Goal: Register for event/course

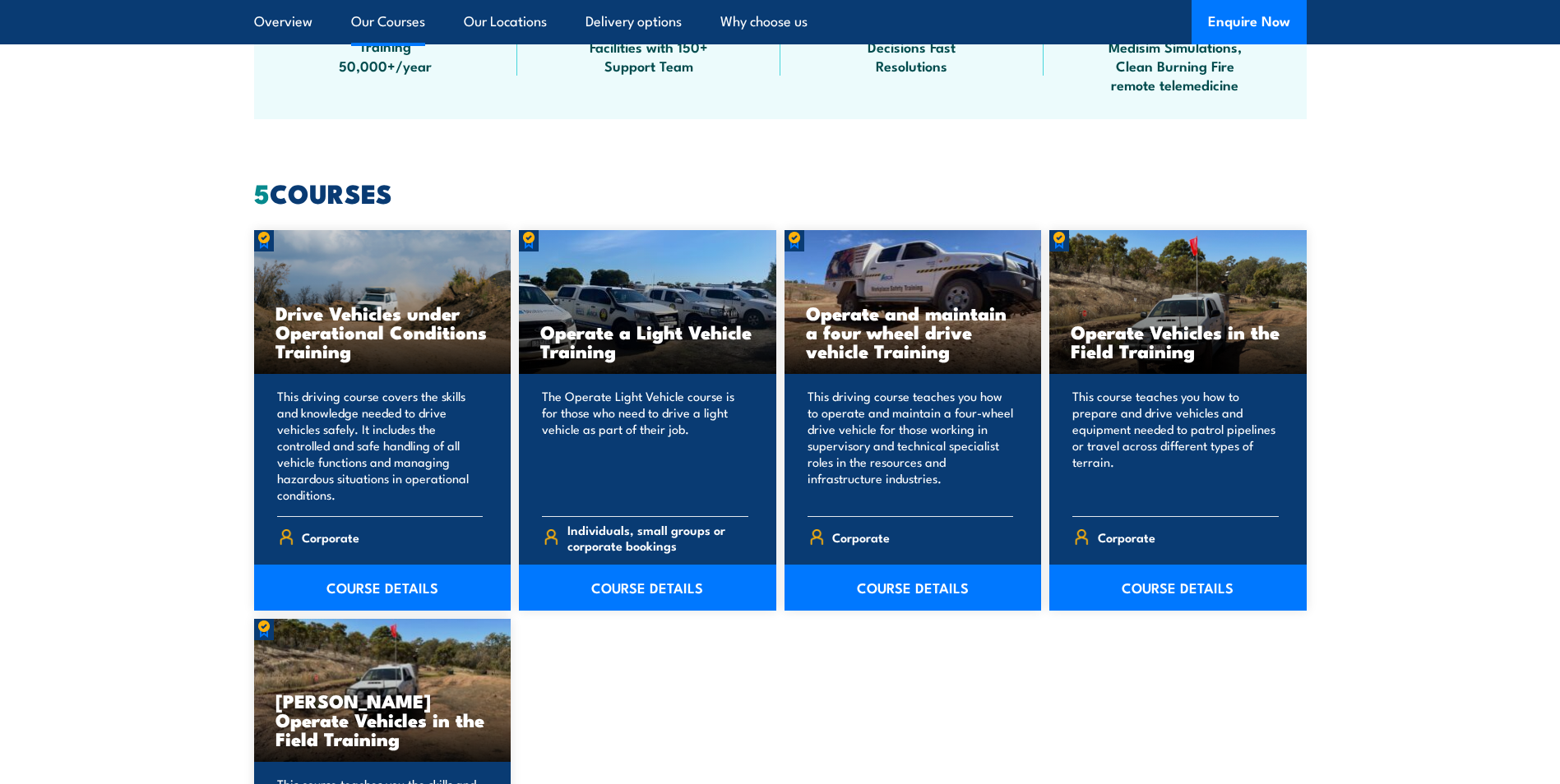
scroll to position [1233, 0]
click at [651, 588] on link "COURSE DETAILS" at bounding box center [647, 587] width 257 height 46
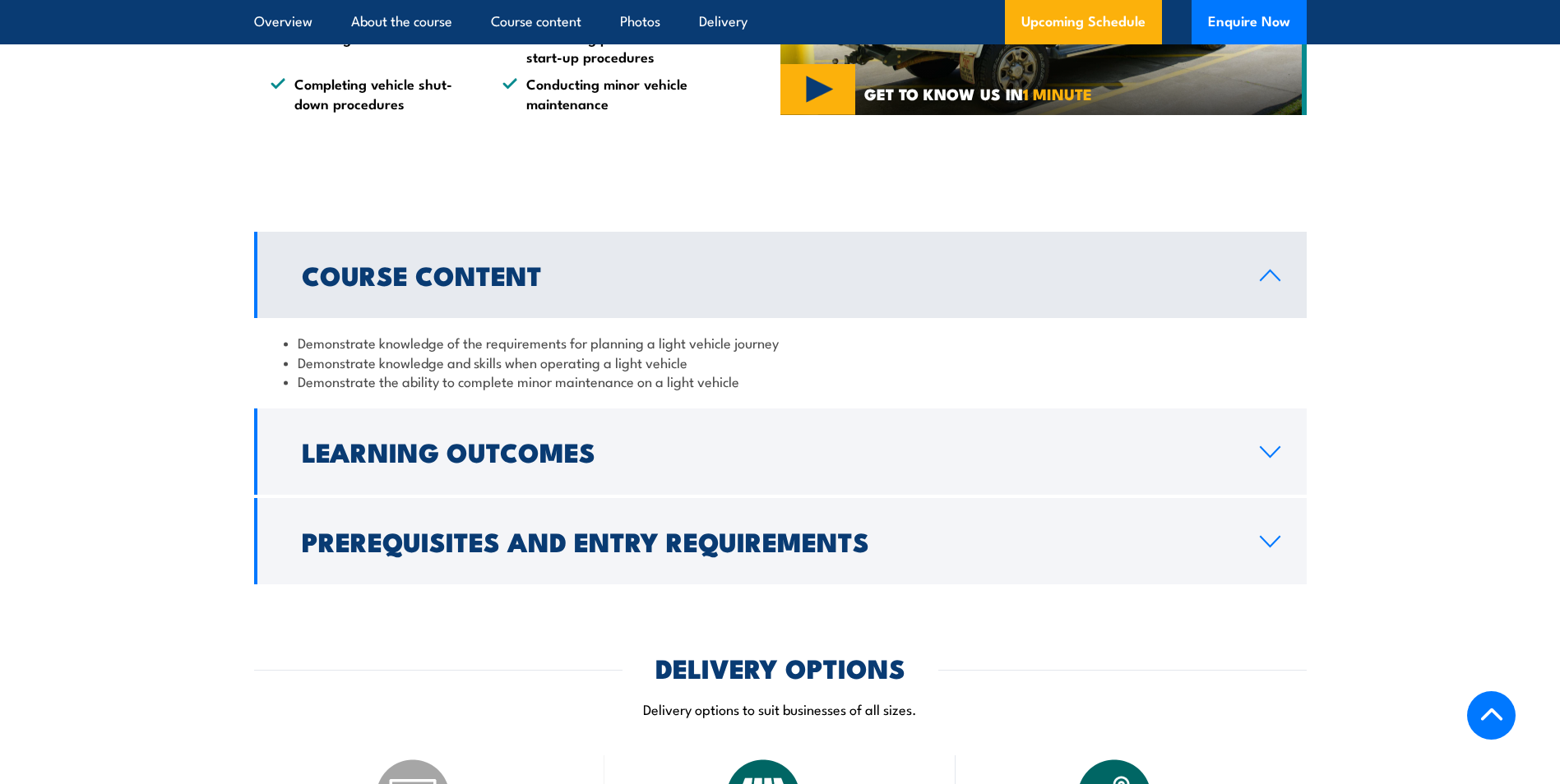
scroll to position [1233, 0]
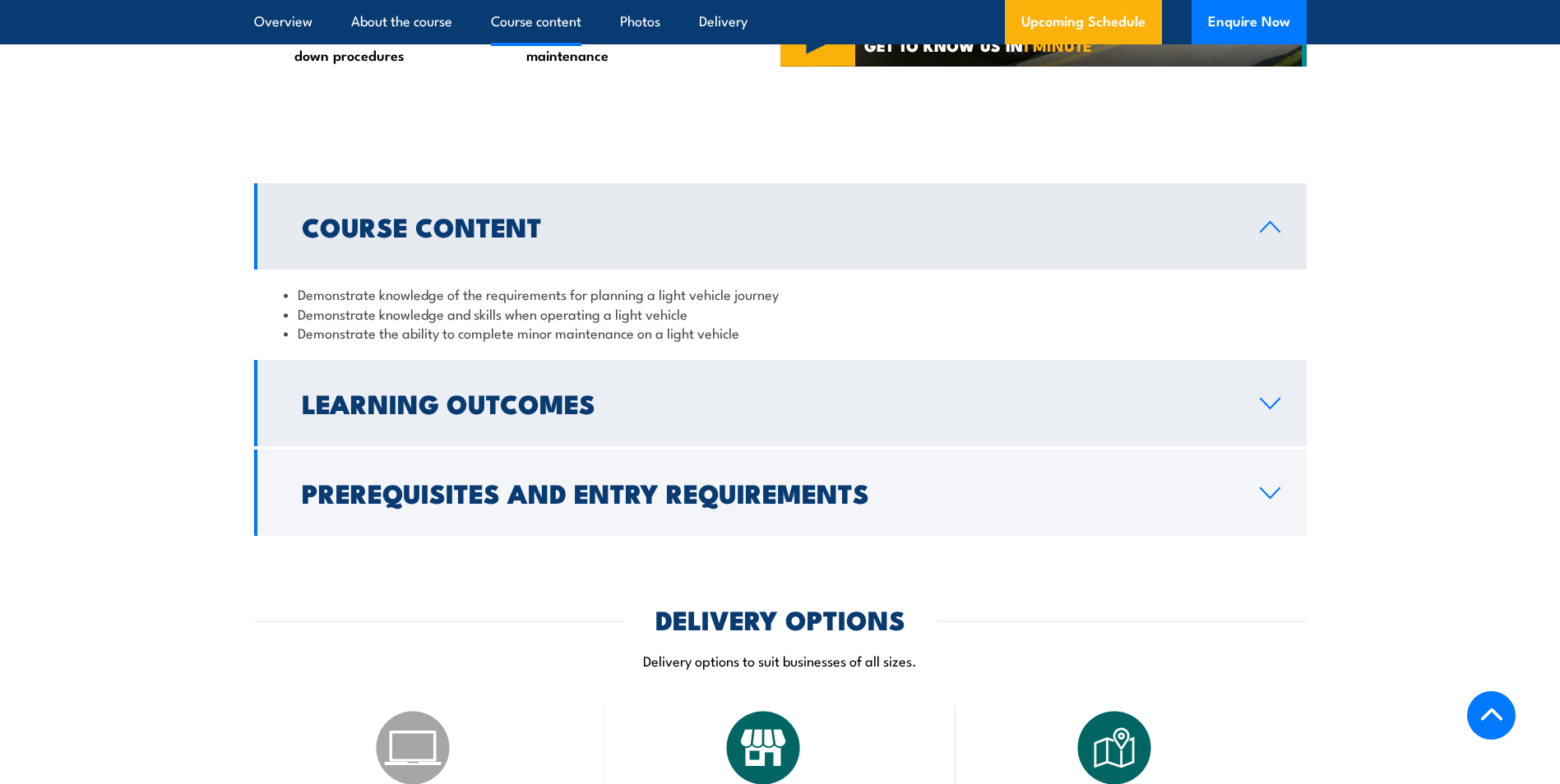
click at [509, 402] on h2 "Learning Outcomes" at bounding box center [768, 403] width 932 height 23
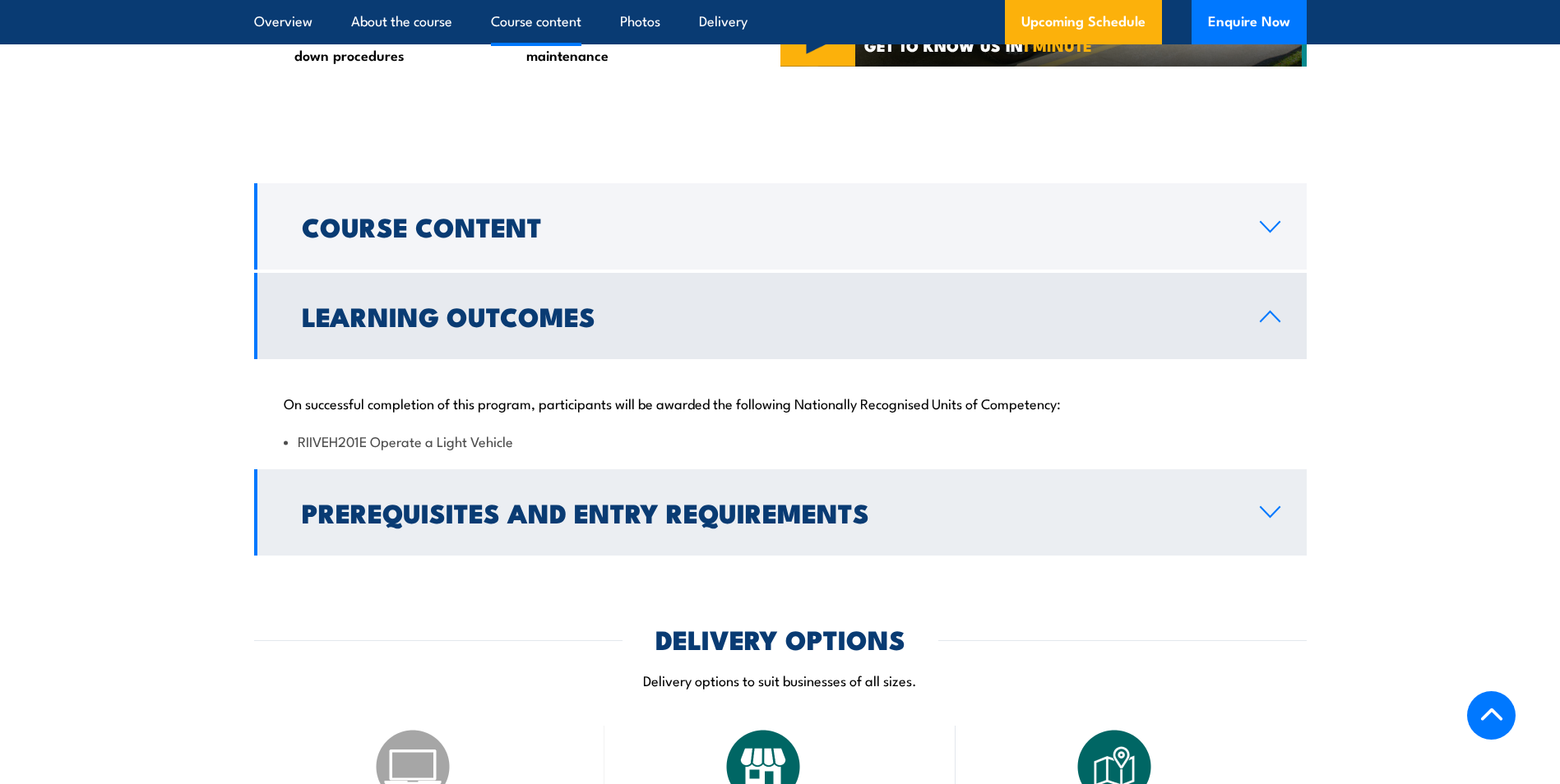
click at [424, 501] on h2 "Prerequisites and Entry Requirements" at bounding box center [768, 512] width 932 height 23
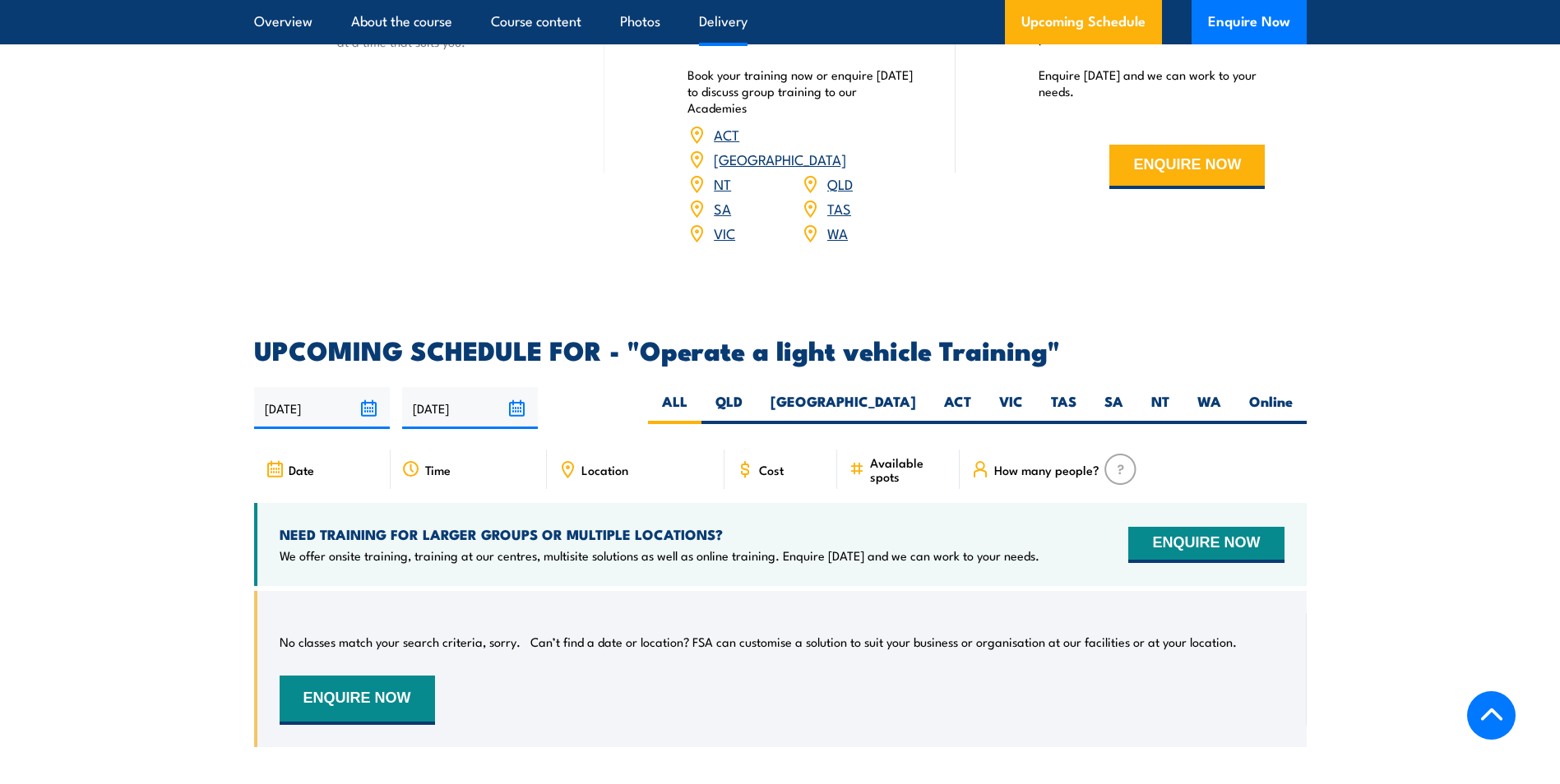
scroll to position [2384, 0]
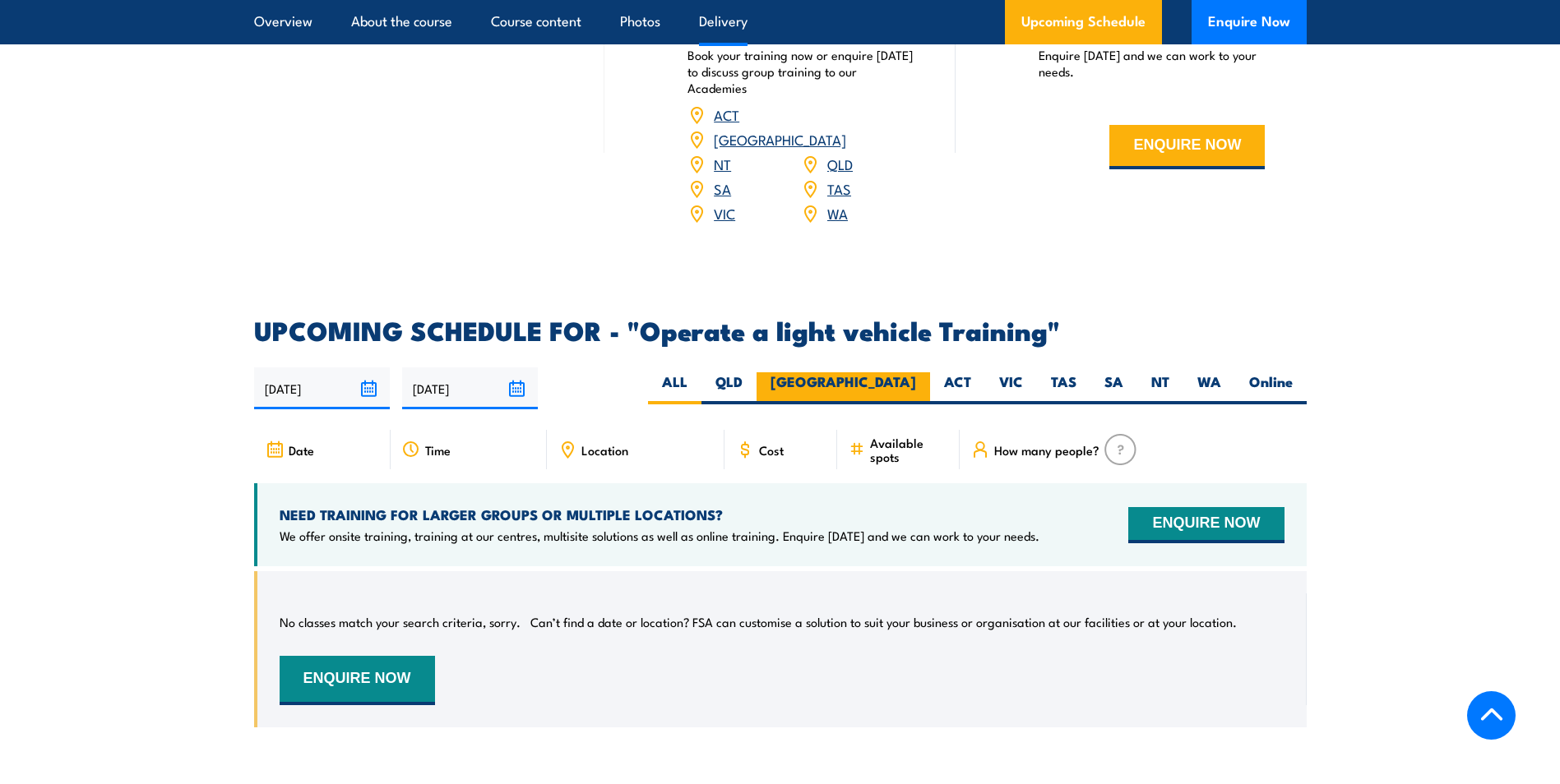
click at [915, 372] on label "[GEOGRAPHIC_DATA]" at bounding box center [844, 388] width 173 height 32
click at [916, 372] on input "[GEOGRAPHIC_DATA]" at bounding box center [921, 377] width 11 height 11
radio input "true"
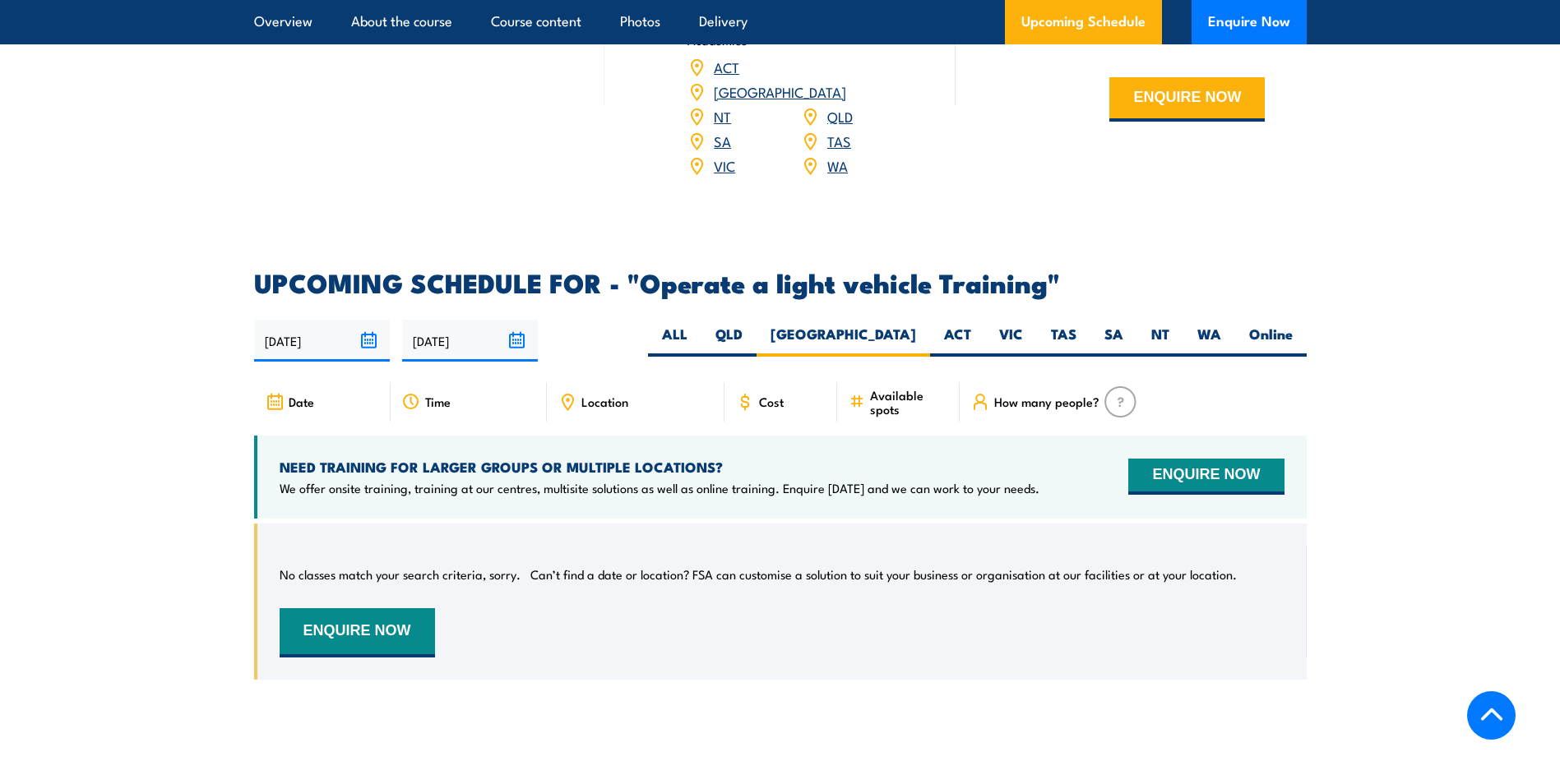
scroll to position [2228, 0]
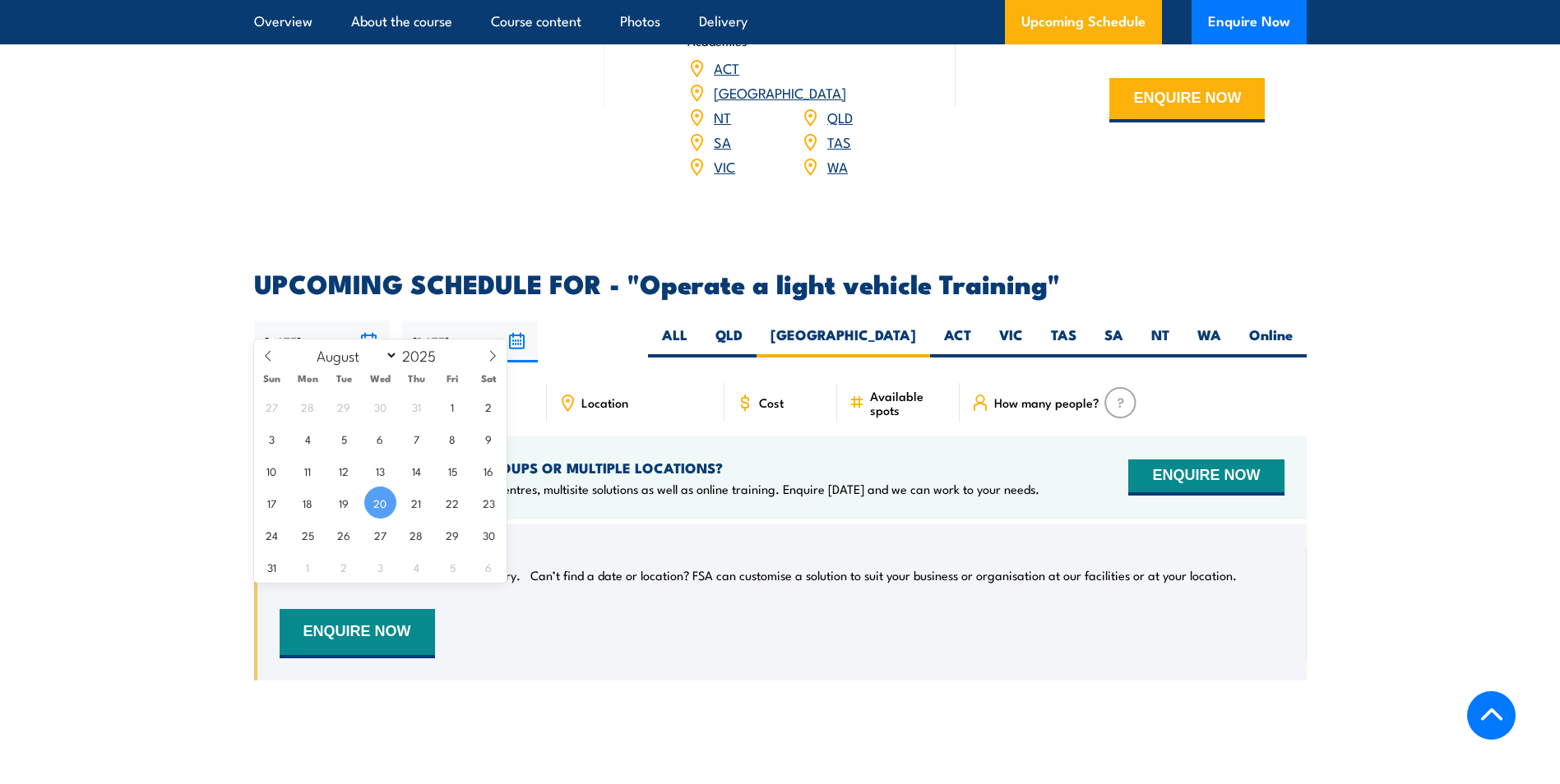
click at [371, 321] on input "[DATE]" at bounding box center [321, 341] width 135 height 42
click at [496, 354] on icon at bounding box center [493, 355] width 11 height 11
select select "8"
click at [370, 321] on input "[DATE]" at bounding box center [321, 341] width 135 height 42
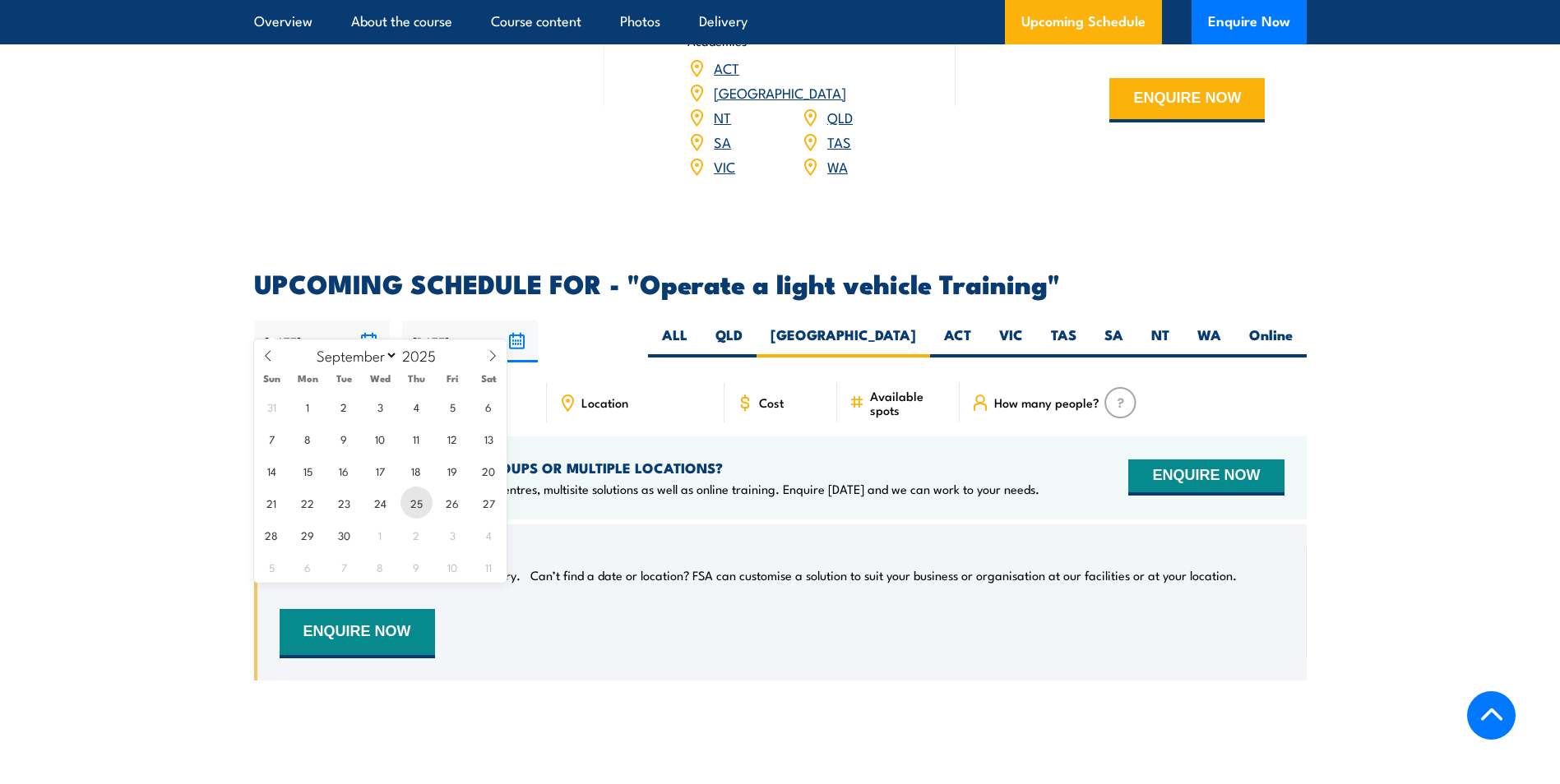
click at [415, 503] on span "25" at bounding box center [417, 503] width 32 height 32
type input "25/09/2025"
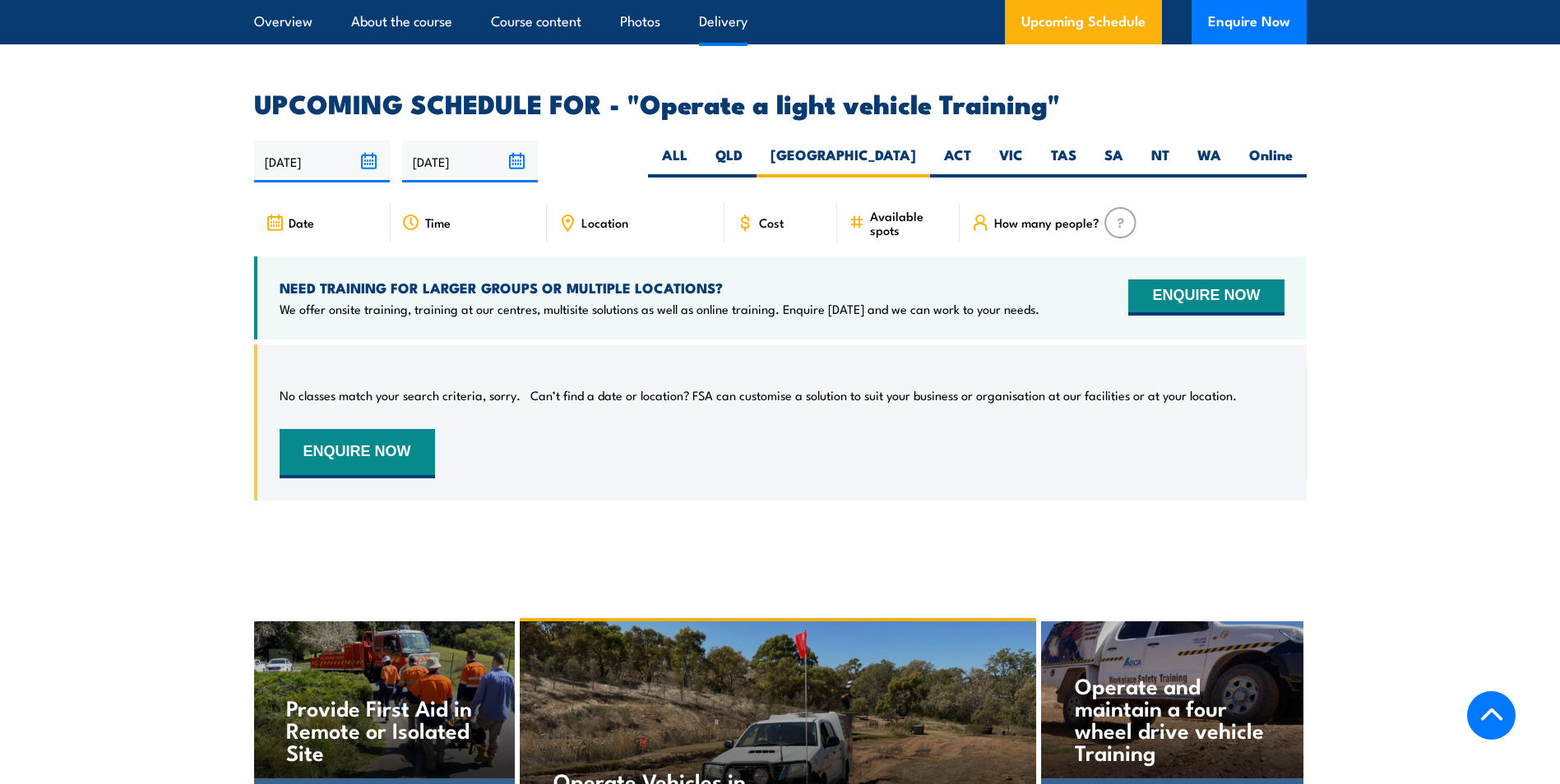
scroll to position [2475, 0]
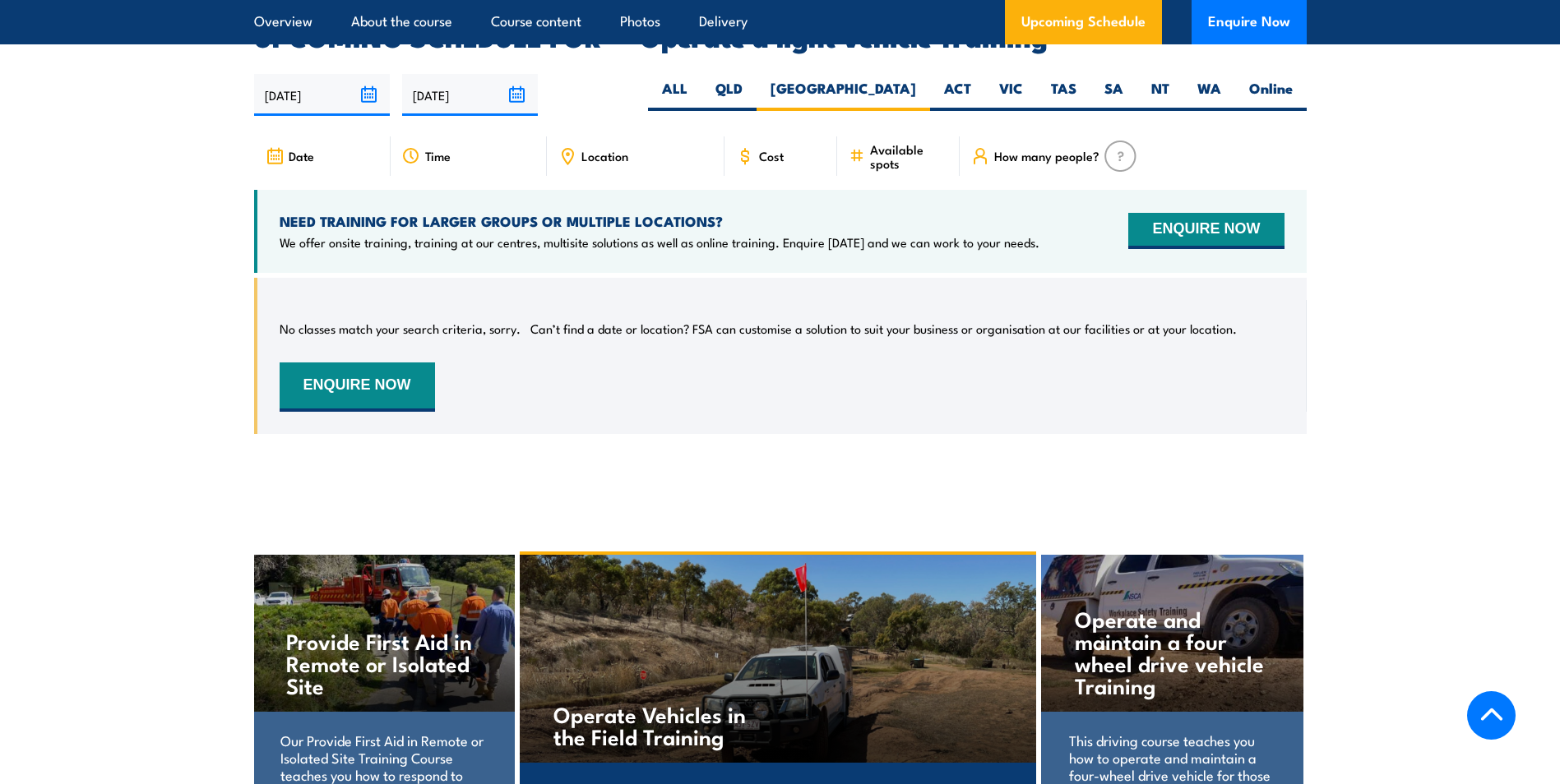
drag, startPoint x: 1134, startPoint y: 217, endPoint x: 987, endPoint y: 244, distance: 149.5
click at [987, 244] on div "NEED TRAINING FOR LARGER GROUPS OR MULTIPLE LOCATIONS? We offer onsite training…" at bounding box center [780, 232] width 1053 height 83
click at [1110, 141] on img at bounding box center [1120, 156] width 32 height 31
click at [1072, 148] on span "How many people?" at bounding box center [1047, 156] width 105 height 14
click at [896, 142] on span "Available spots" at bounding box center [909, 156] width 78 height 28
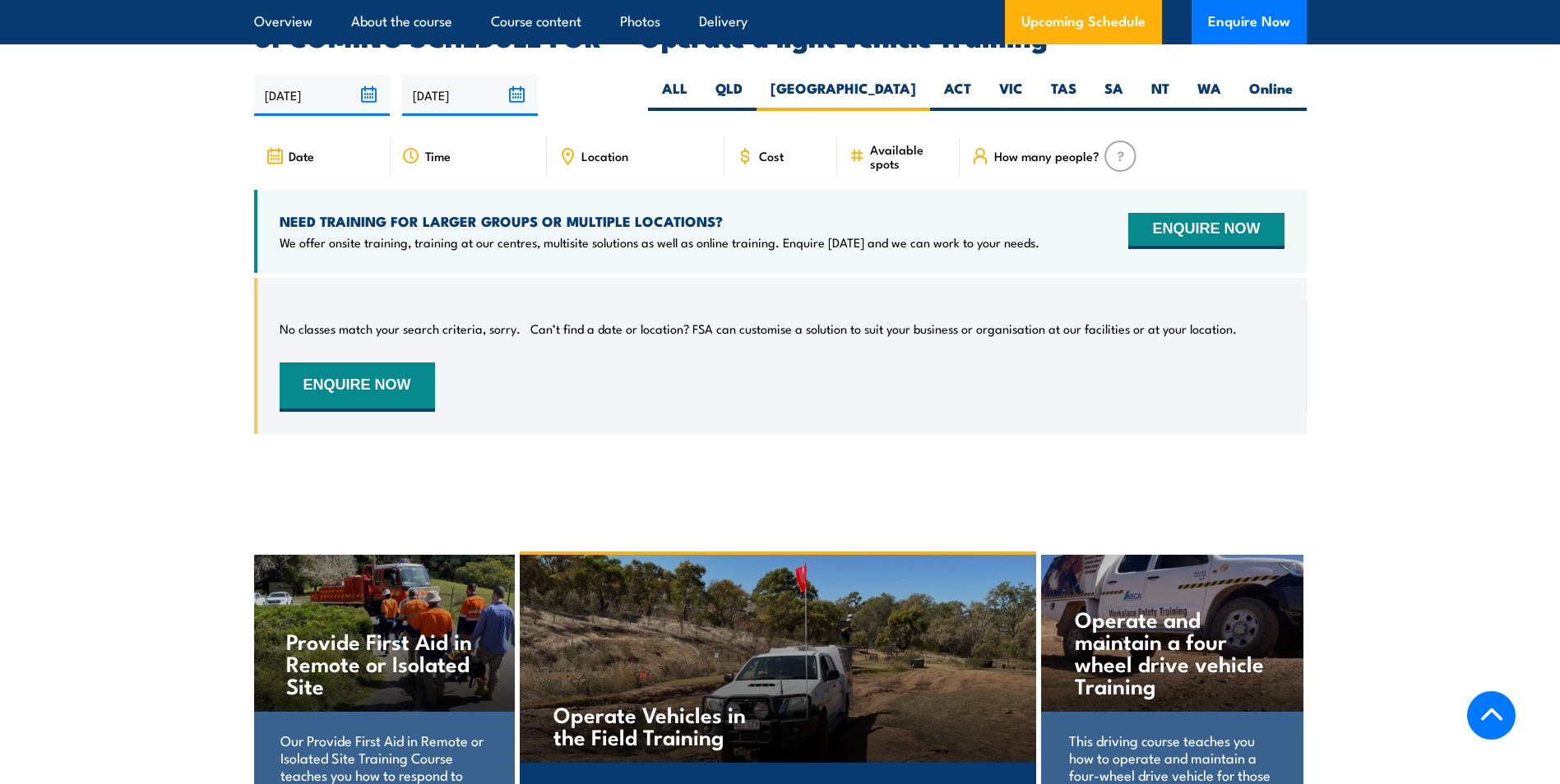
click at [795, 136] on div "Cost" at bounding box center [781, 156] width 113 height 40
click at [630, 136] on div "Location" at bounding box center [636, 156] width 178 height 40
click at [491, 137] on div "Time" at bounding box center [469, 156] width 157 height 40
drag, startPoint x: 383, startPoint y: 138, endPoint x: 302, endPoint y: 133, distance: 81.2
click at [371, 138] on div "Date" at bounding box center [322, 156] width 136 height 40
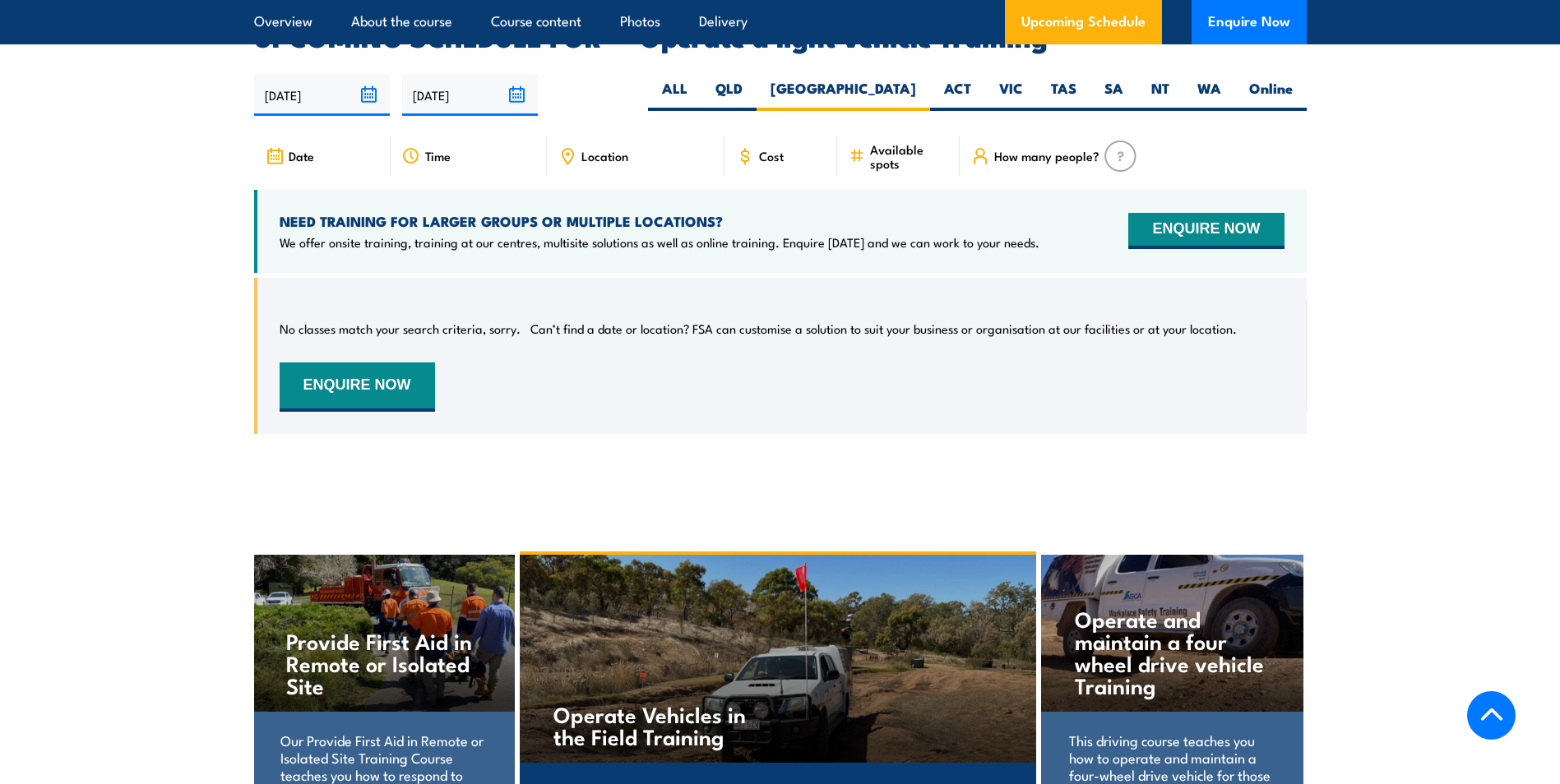
click at [281, 148] on icon at bounding box center [274, 156] width 19 height 18
click at [299, 148] on span "Date" at bounding box center [301, 156] width 26 height 14
click at [334, 234] on p "We offer onsite training, training at our centres, multisite solutions as well …" at bounding box center [659, 242] width 760 height 17
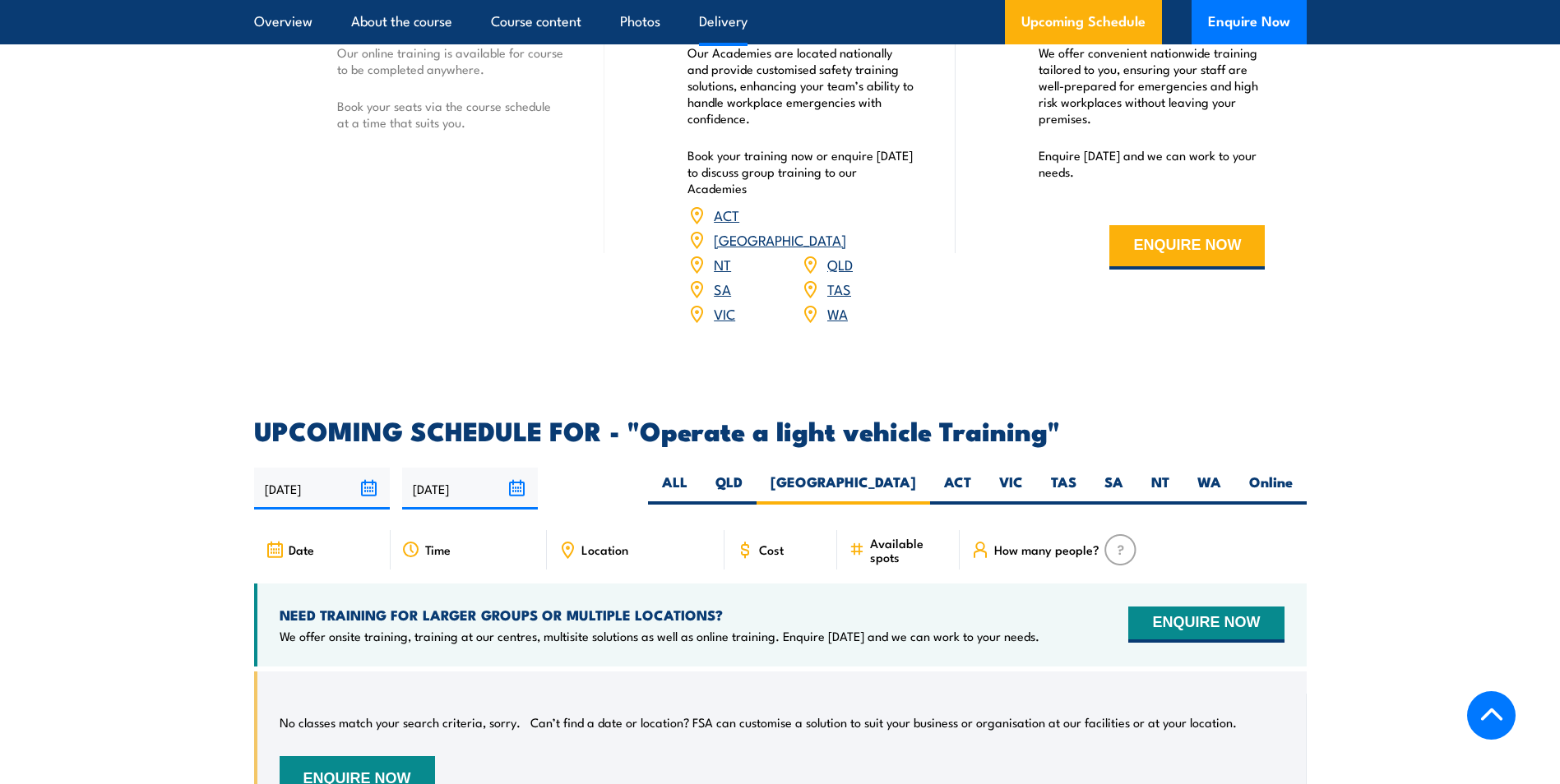
scroll to position [2163, 0]
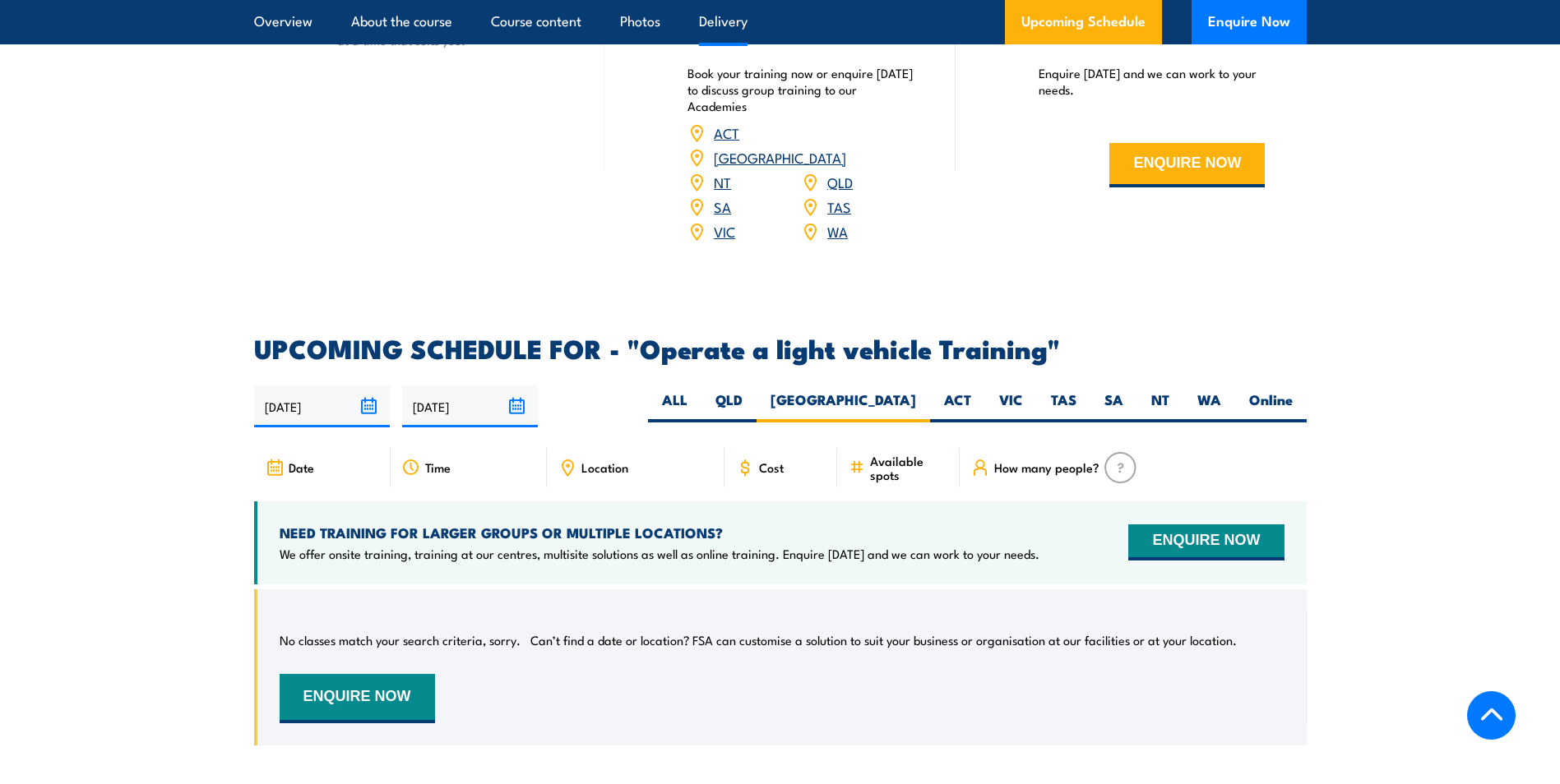
click at [648, 546] on p "We offer onsite training, training at our centres, multisite solutions as well …" at bounding box center [659, 554] width 760 height 17
click at [1194, 524] on button "ENQUIRE NOW" at bounding box center [1206, 542] width 156 height 36
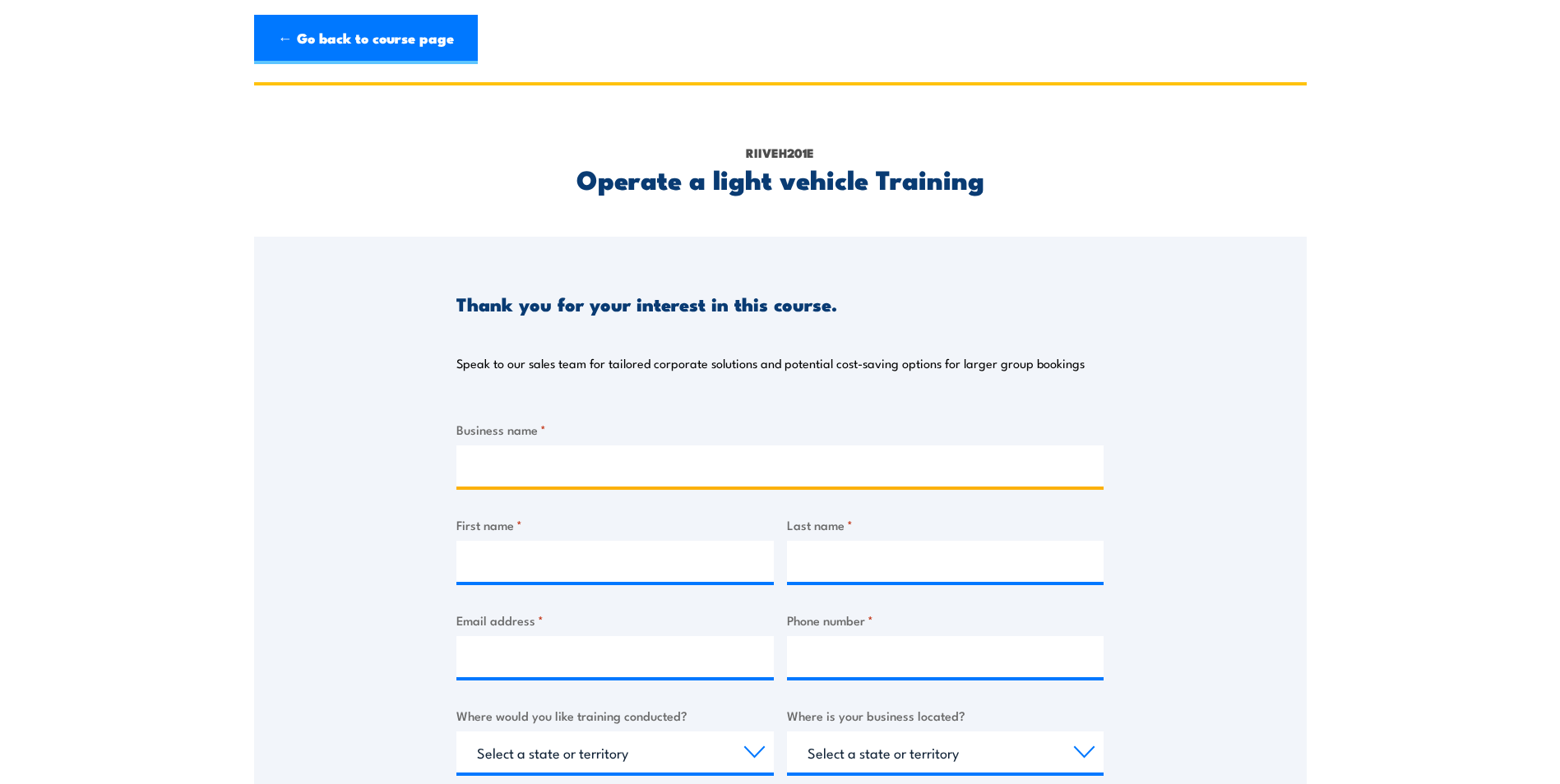
click at [684, 462] on input "Business name *" at bounding box center [780, 466] width 647 height 42
type input "jungheinrich"
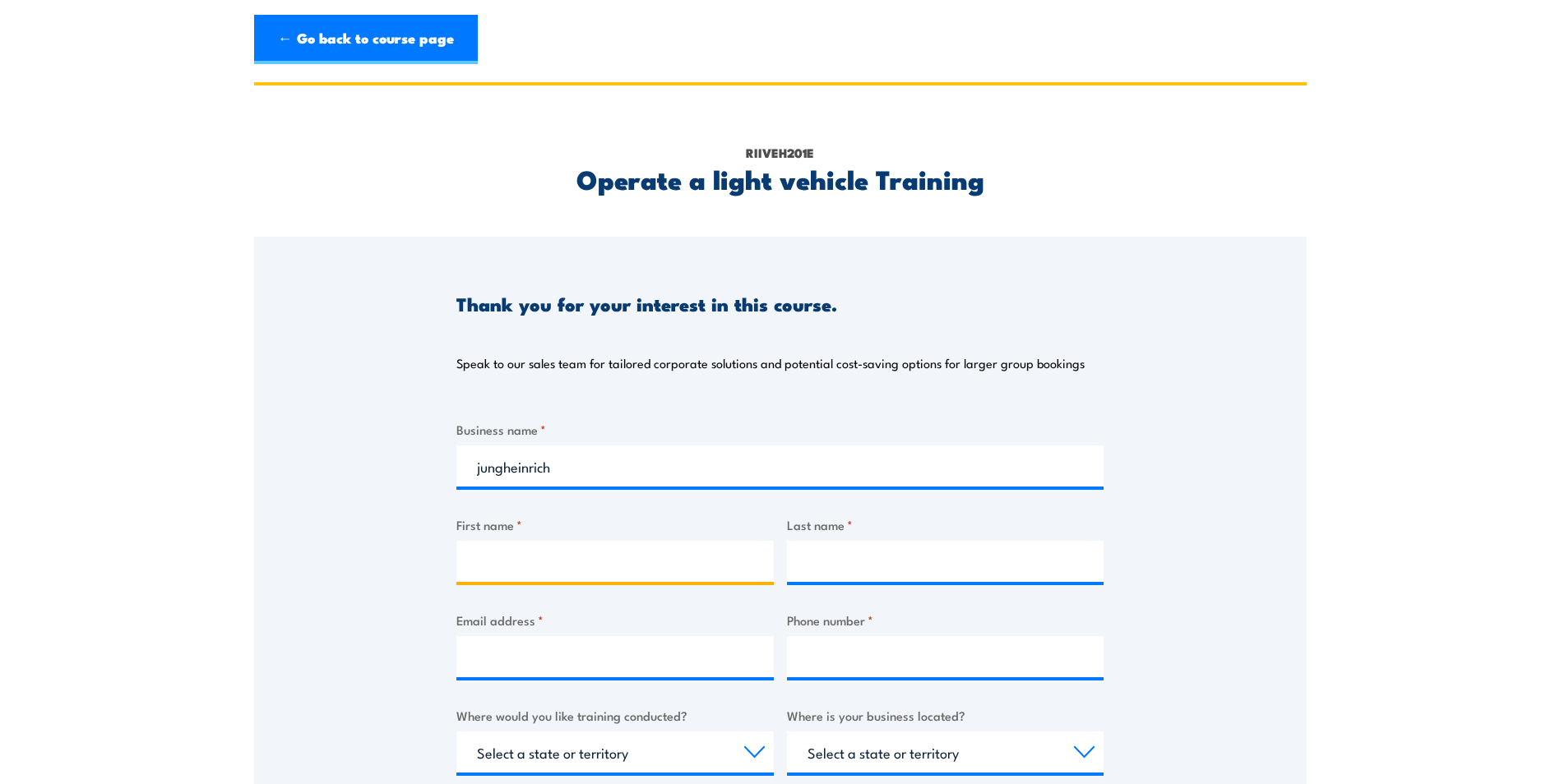
type input "beau"
type input "[PERSON_NAME]"
type input "[DOMAIN_NAME][EMAIL_ADDRESS][PERSON_NAME][DOMAIN_NAME]"
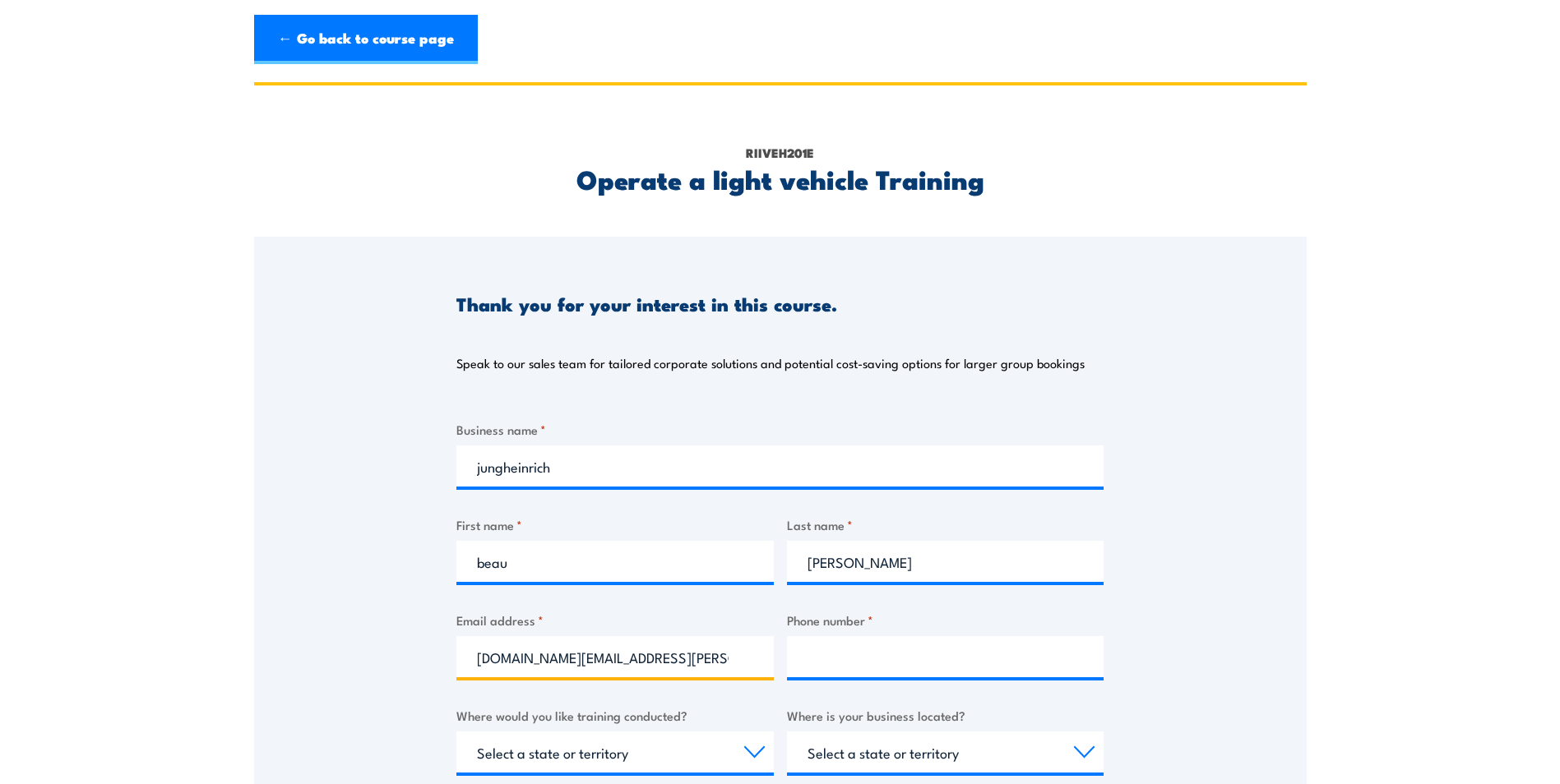
type input "0457841894"
select select "SA"
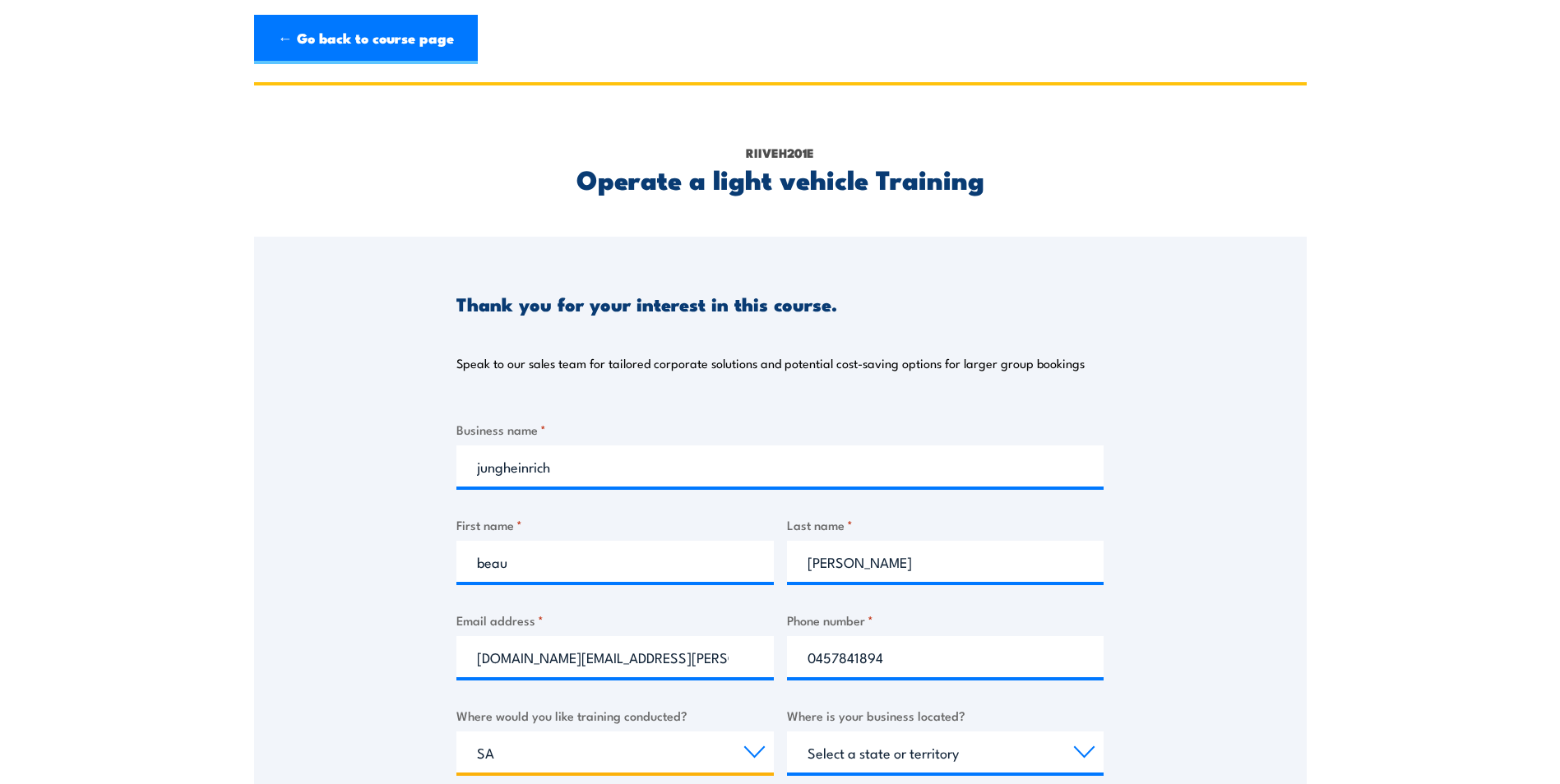
select select "SA"
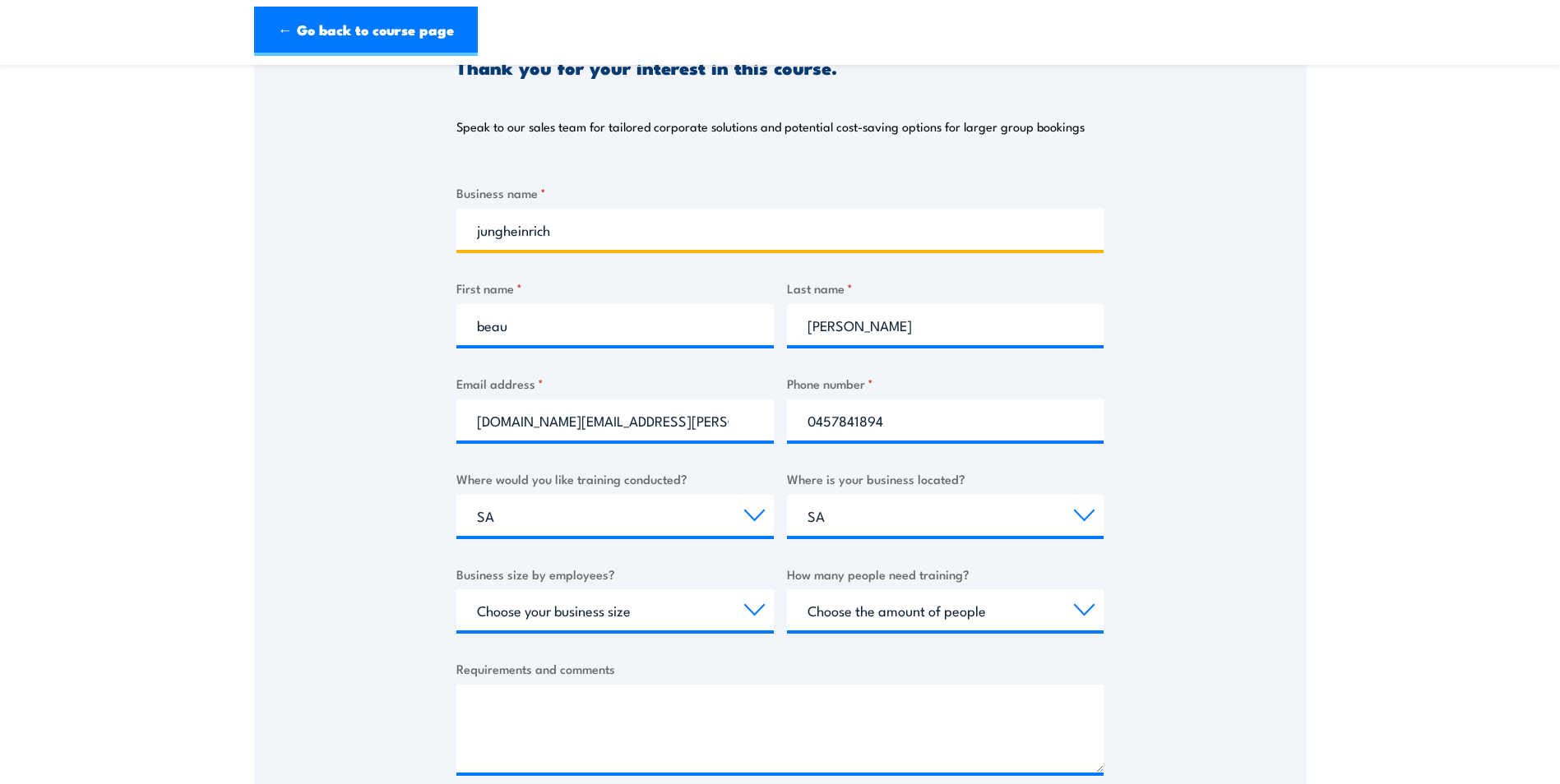
scroll to position [247, 0]
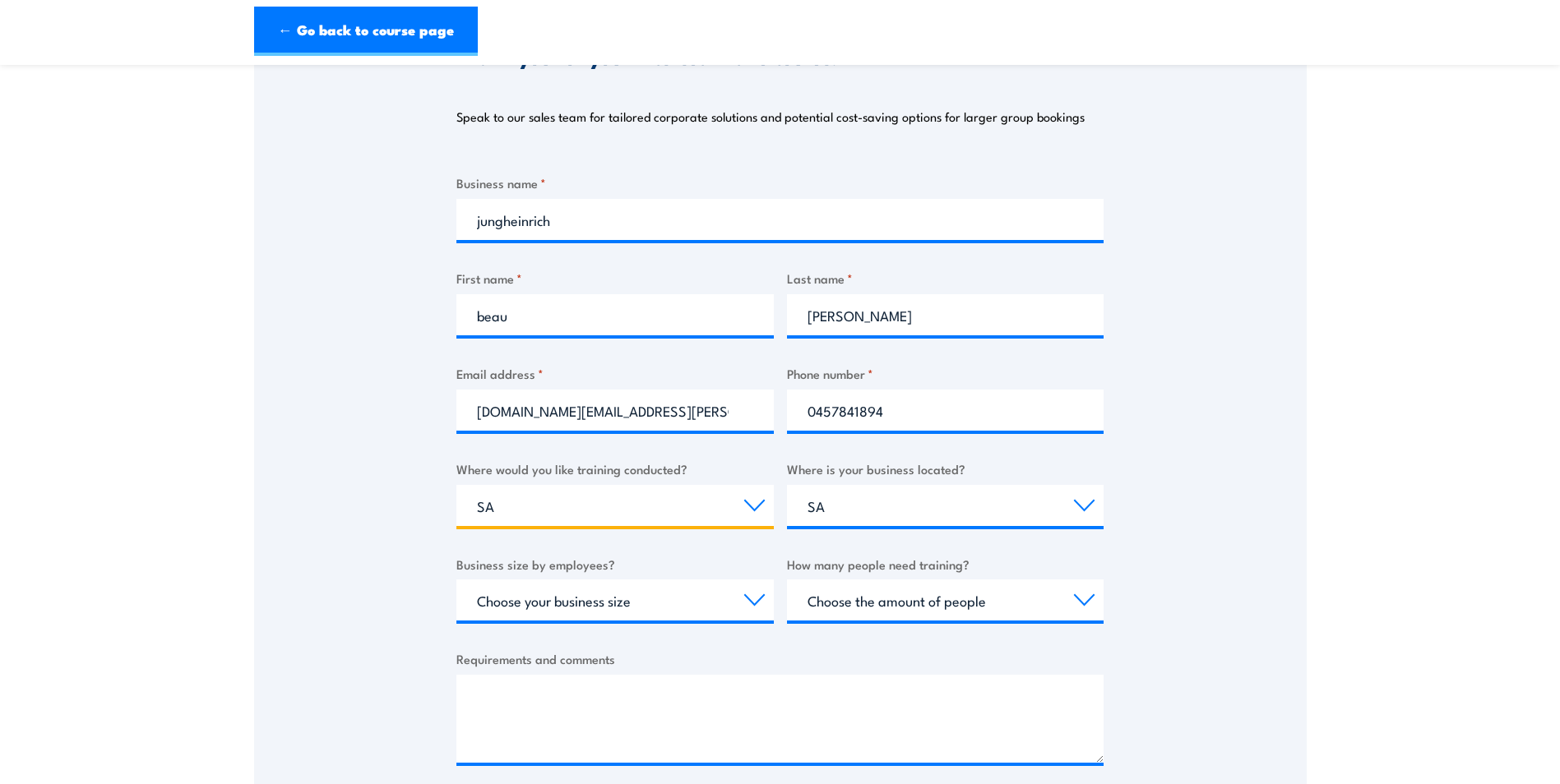
click at [739, 508] on select "Select a state or territory Nationally - multiple locations [GEOGRAPHIC_DATA] […" at bounding box center [615, 506] width 317 height 42
select select "[GEOGRAPHIC_DATA]"
click at [456, 485] on select "Select a state or territory Nationally - multiple locations [GEOGRAPHIC_DATA] […" at bounding box center [615, 506] width 317 height 42
click at [905, 515] on select "Select a state or territory [GEOGRAPHIC_DATA] [GEOGRAPHIC_DATA] [GEOGRAPHIC_DAT…" at bounding box center [945, 506] width 317 height 42
select select "[GEOGRAPHIC_DATA]"
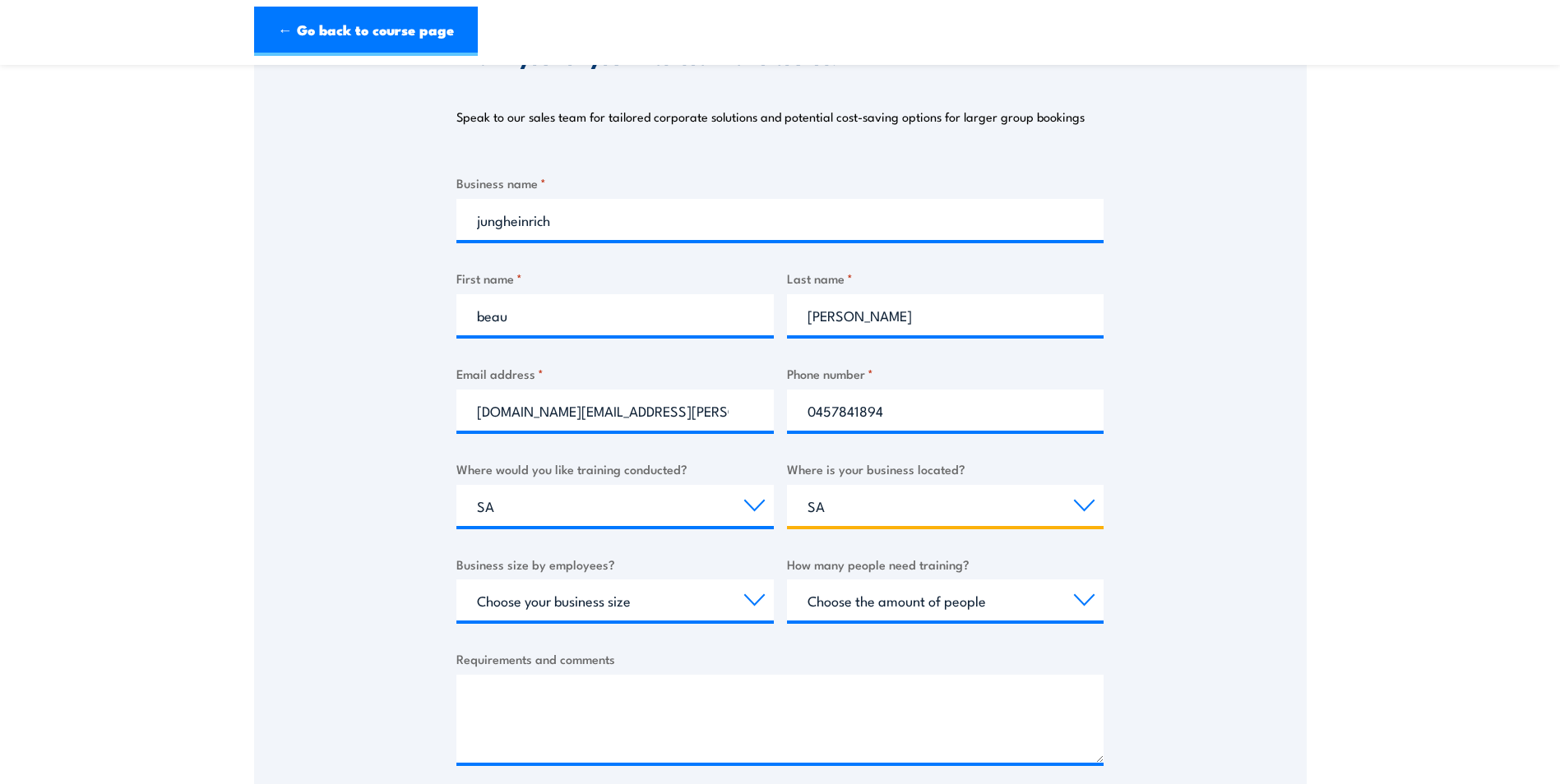
click at [787, 485] on select "Select a state or territory [GEOGRAPHIC_DATA] [GEOGRAPHIC_DATA] [GEOGRAPHIC_DAT…" at bounding box center [945, 506] width 317 height 42
click at [745, 605] on select "Choose your business size 1 to 19 20 to 199 200+" at bounding box center [615, 600] width 317 height 42
select select "200+"
click at [456, 580] on select "Choose your business size 1 to 19 20 to 199 200+" at bounding box center [615, 600] width 317 height 42
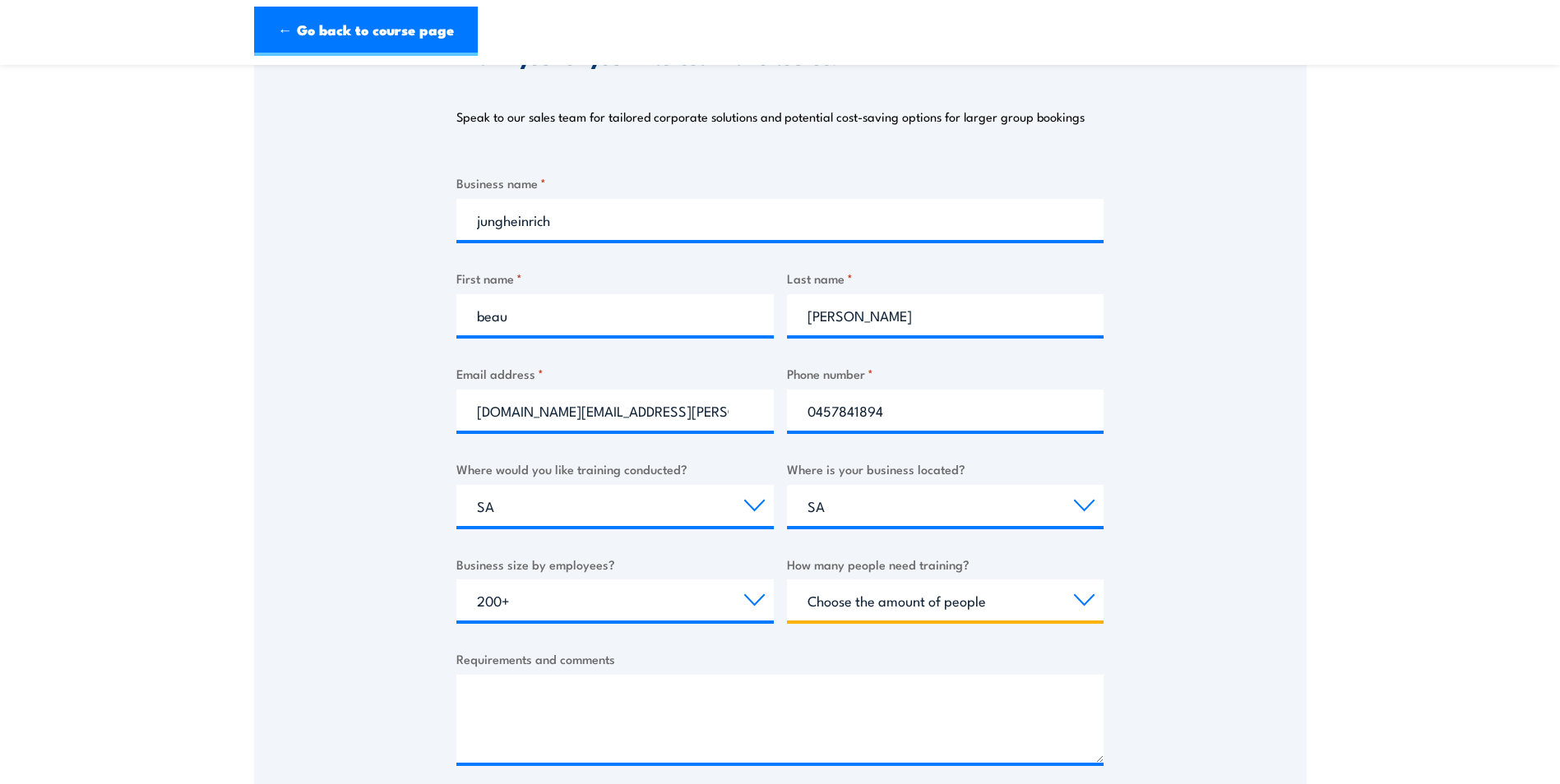
click at [891, 598] on select "Choose the amount of people 1 to 4 5 to 19 20+" at bounding box center [945, 600] width 317 height 42
select select "1 to 4"
click at [787, 580] on select "Choose the amount of people 1 to 4 5 to 19 20+" at bounding box center [945, 600] width 317 height 42
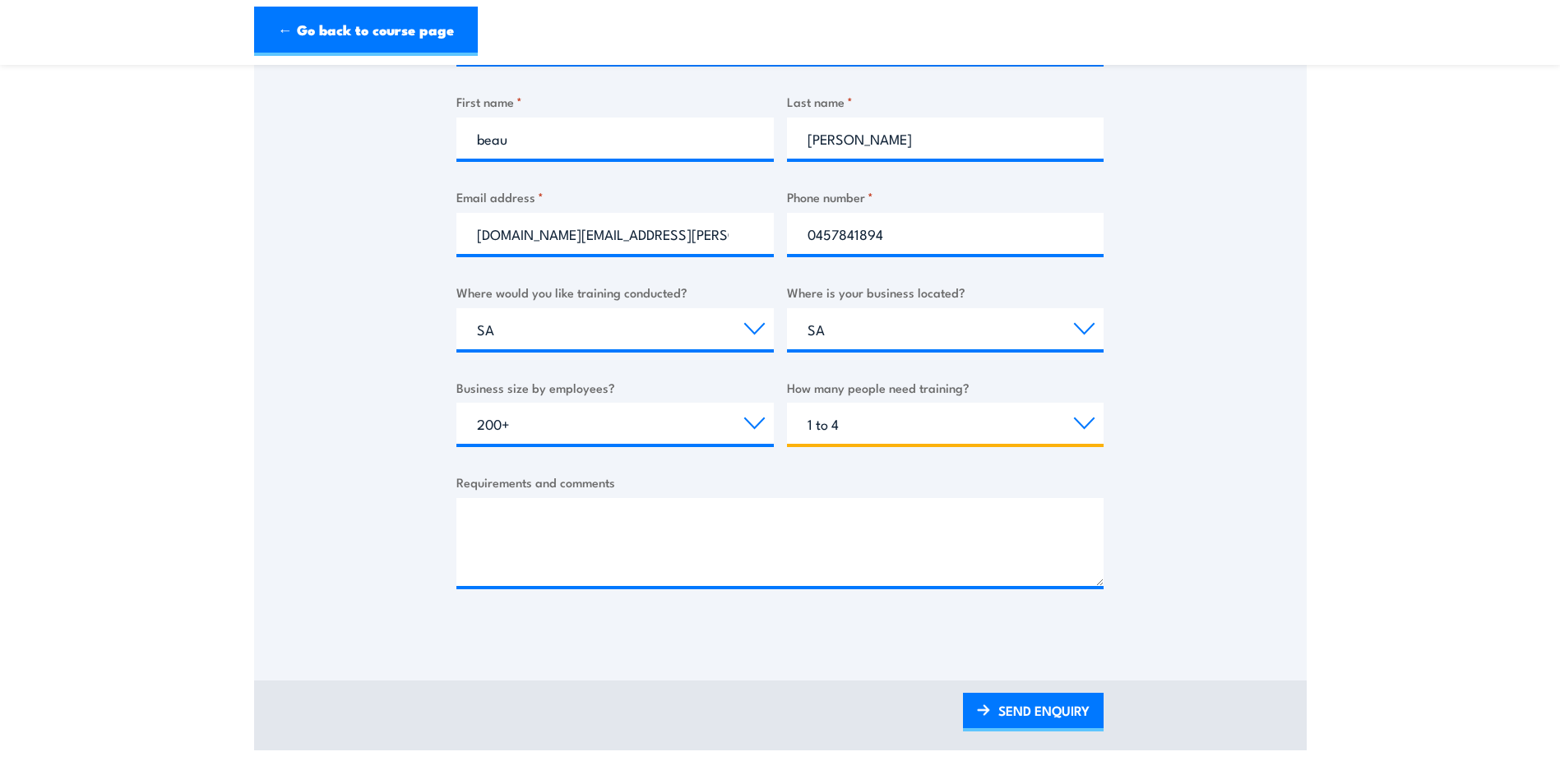
scroll to position [658, 0]
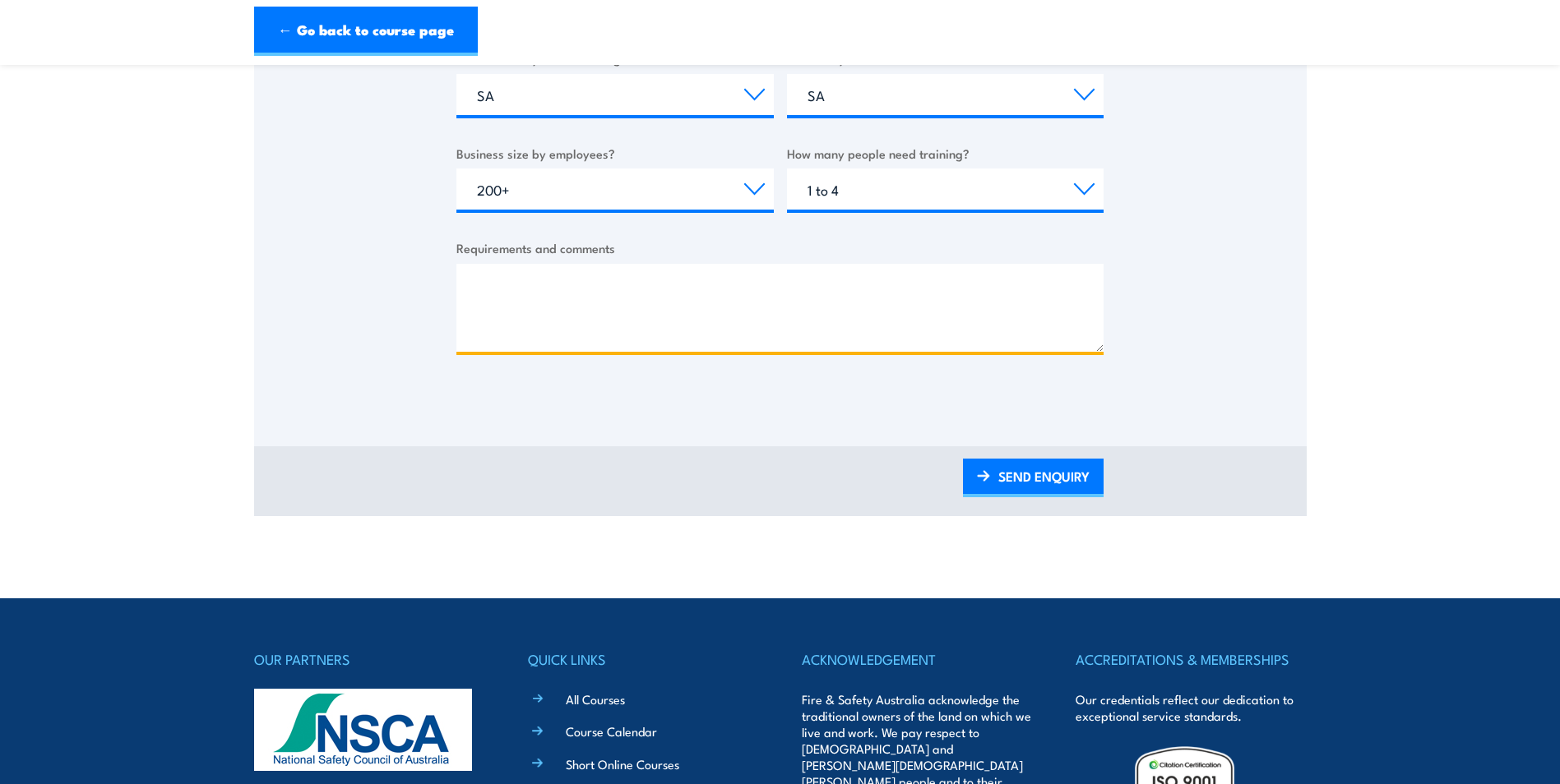
click at [552, 283] on textarea "Requirements and comments" at bounding box center [780, 308] width 647 height 88
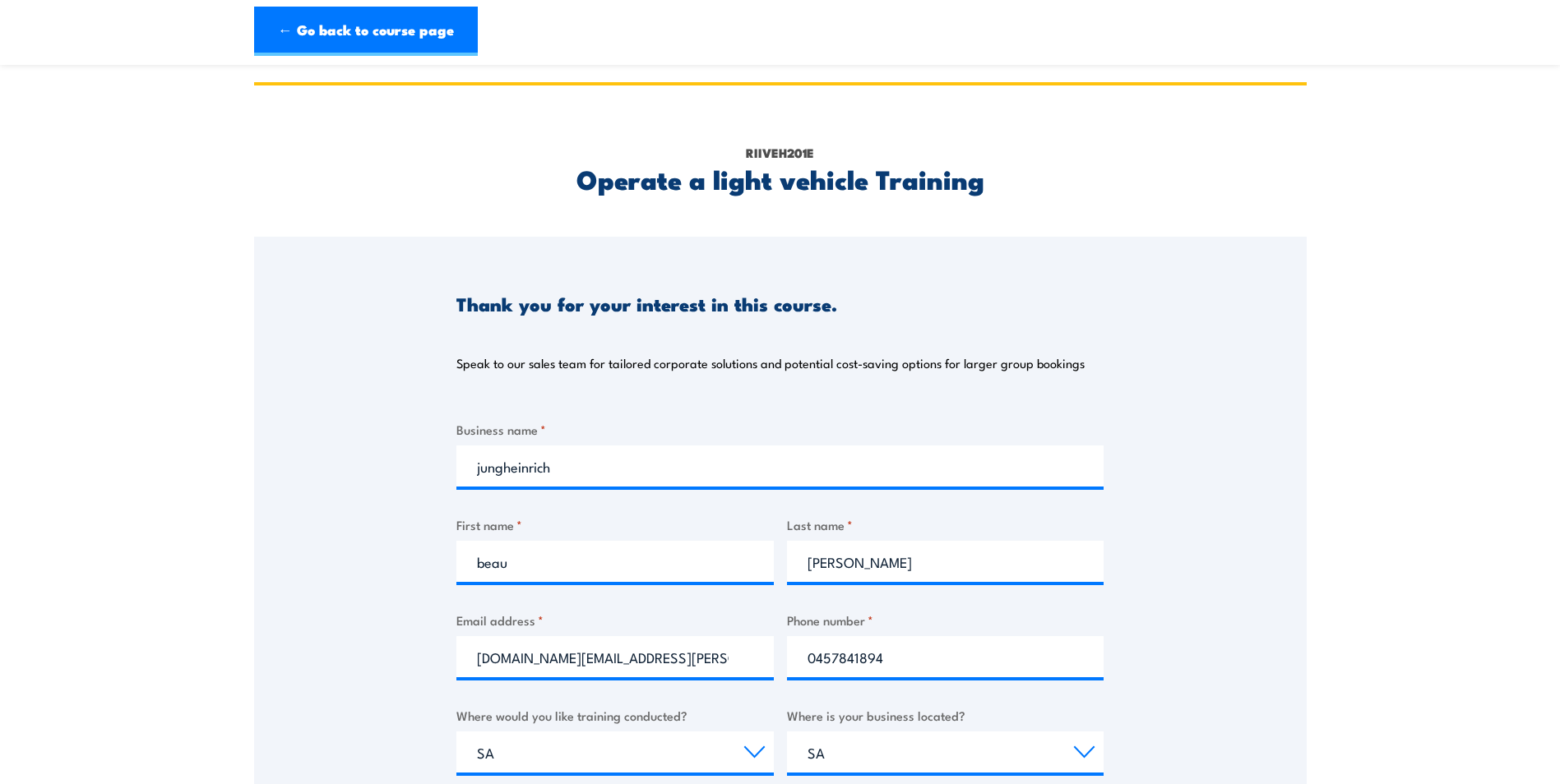
scroll to position [493, 0]
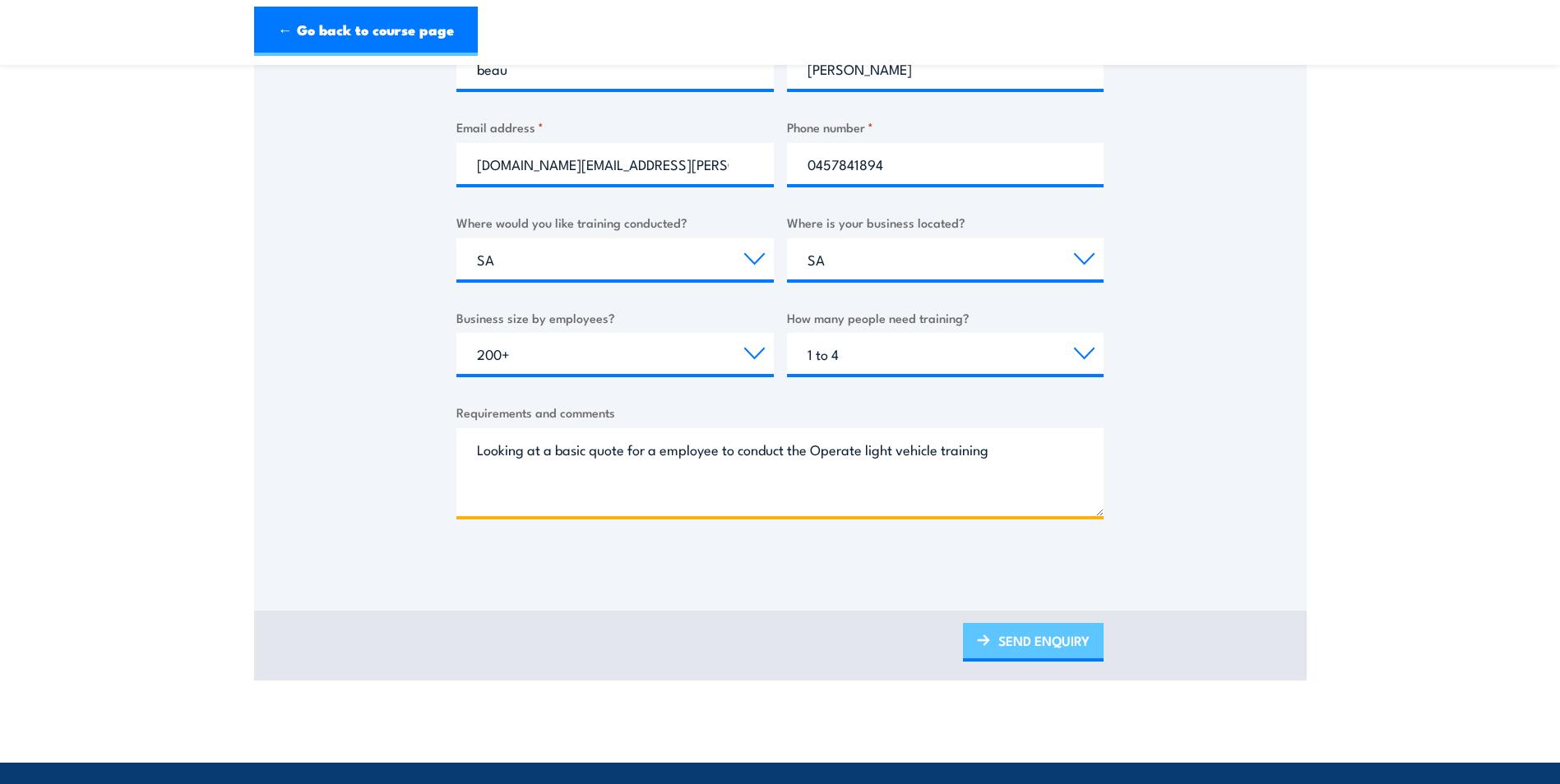
type textarea "Looking at a basic quote for a employee to conduct the Operate light vehicle tr…"
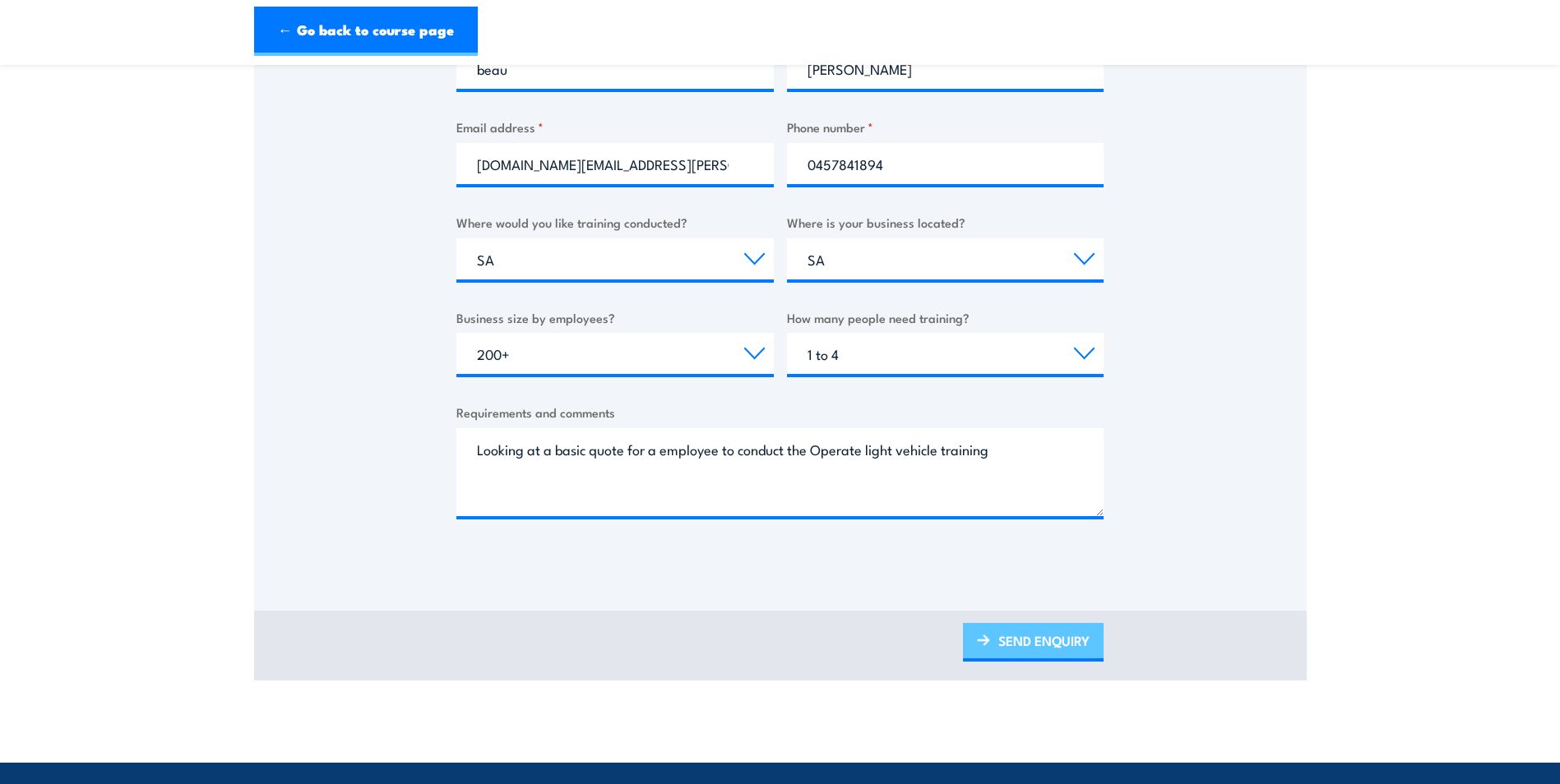
click at [1059, 641] on link "SEND ENQUIRY" at bounding box center [1033, 643] width 141 height 39
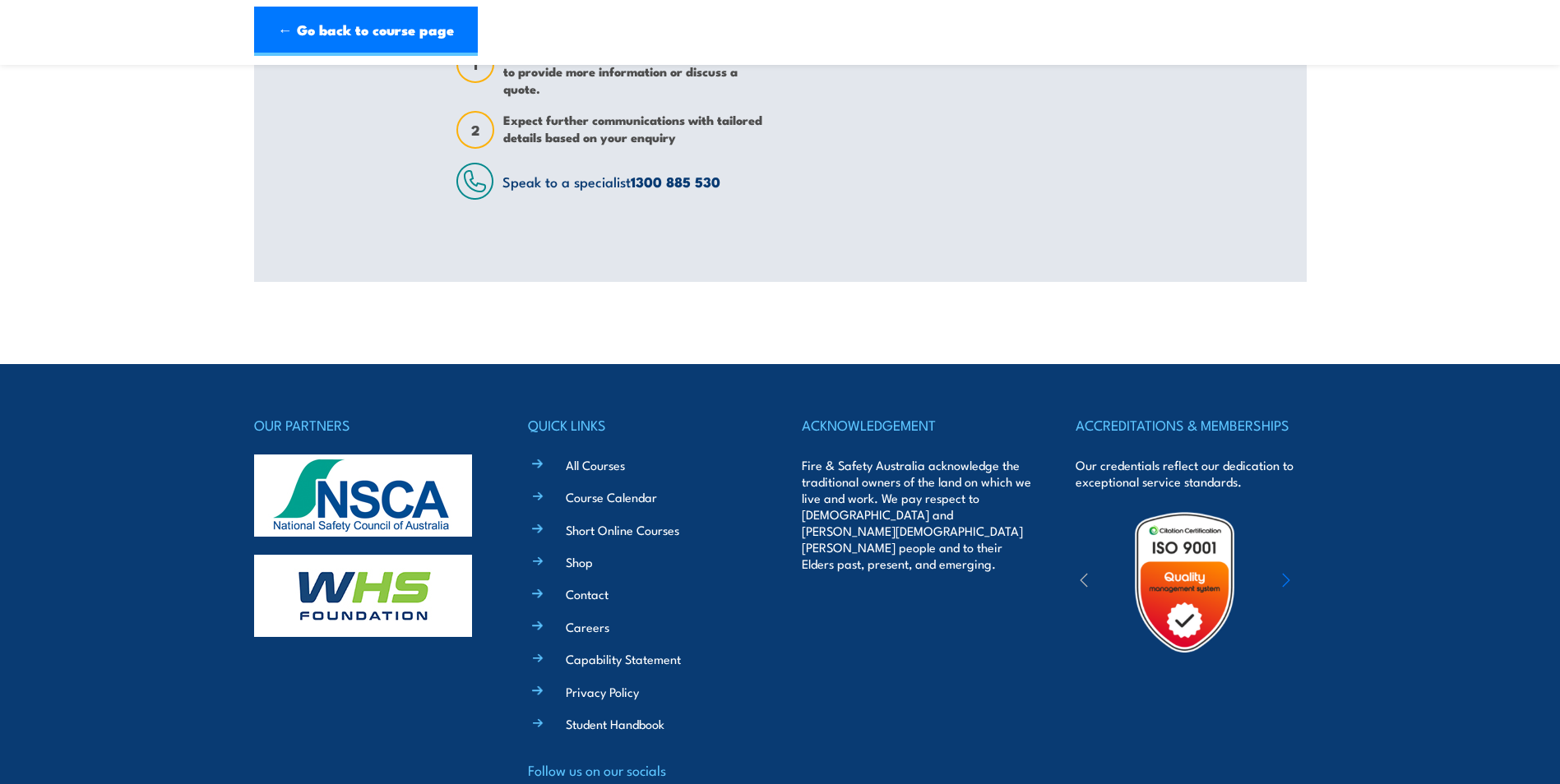
scroll to position [0, 0]
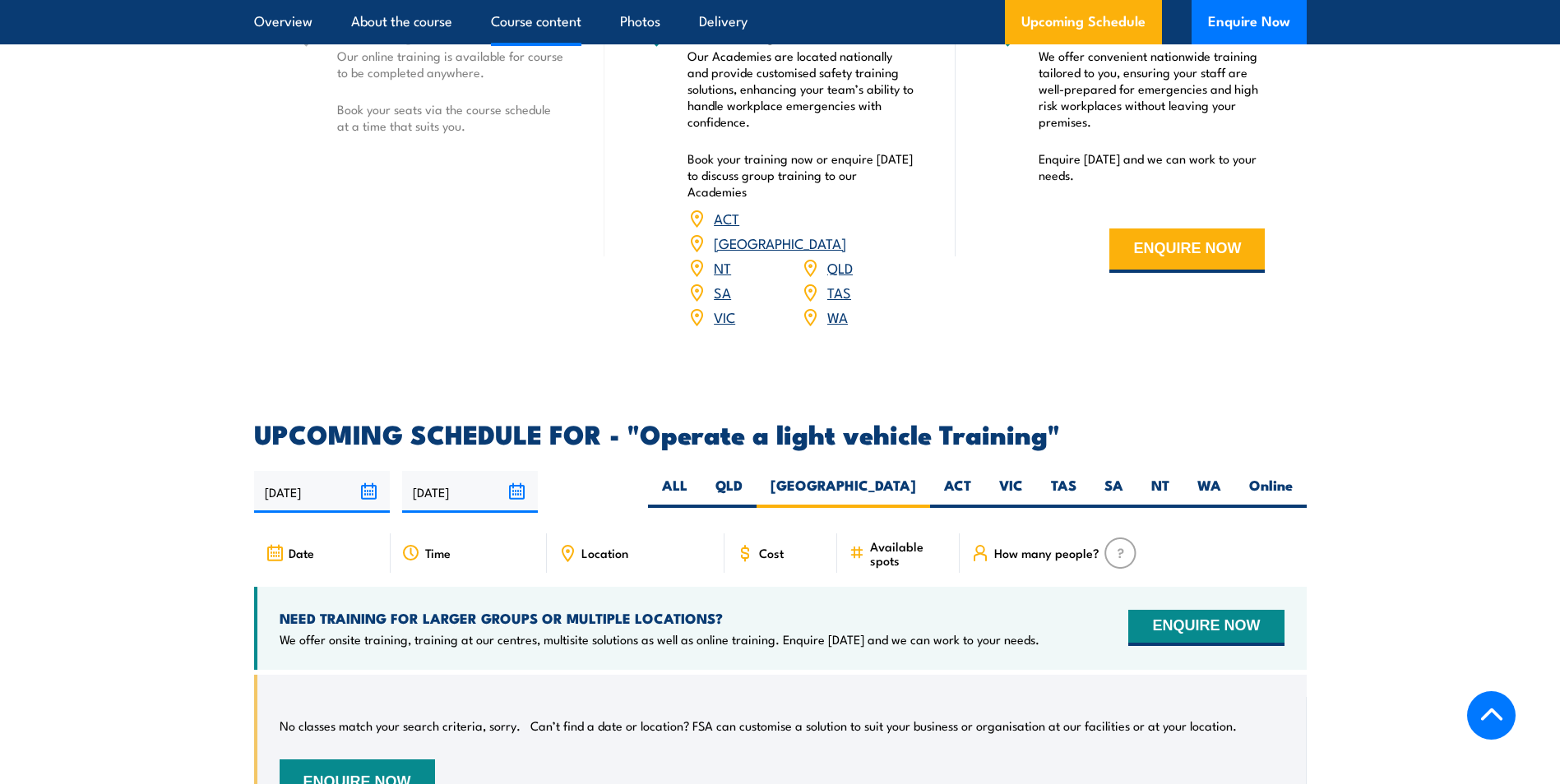
scroll to position [2163, 0]
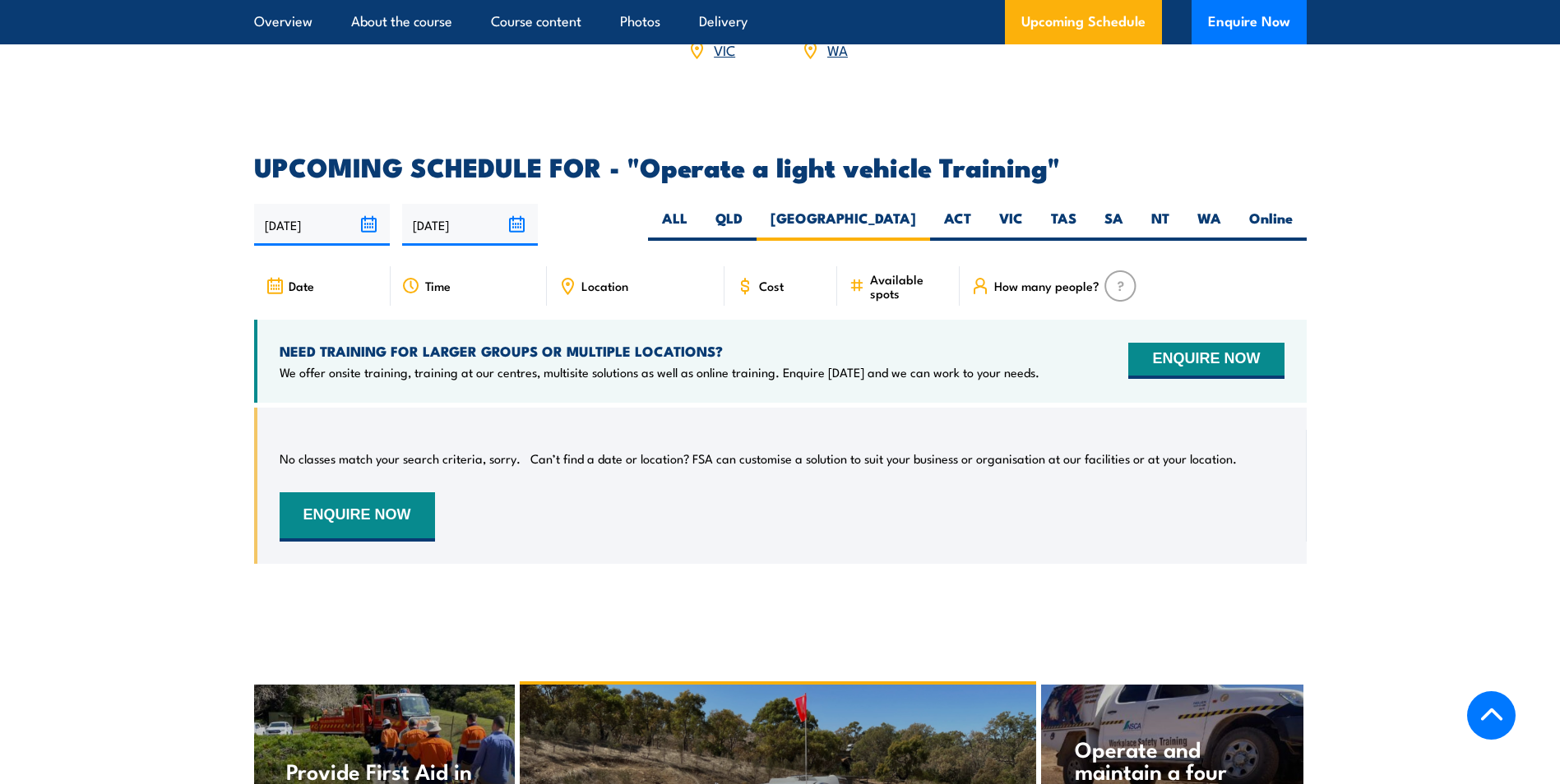
scroll to position [2384, 0]
